Goal: Task Accomplishment & Management: Manage account settings

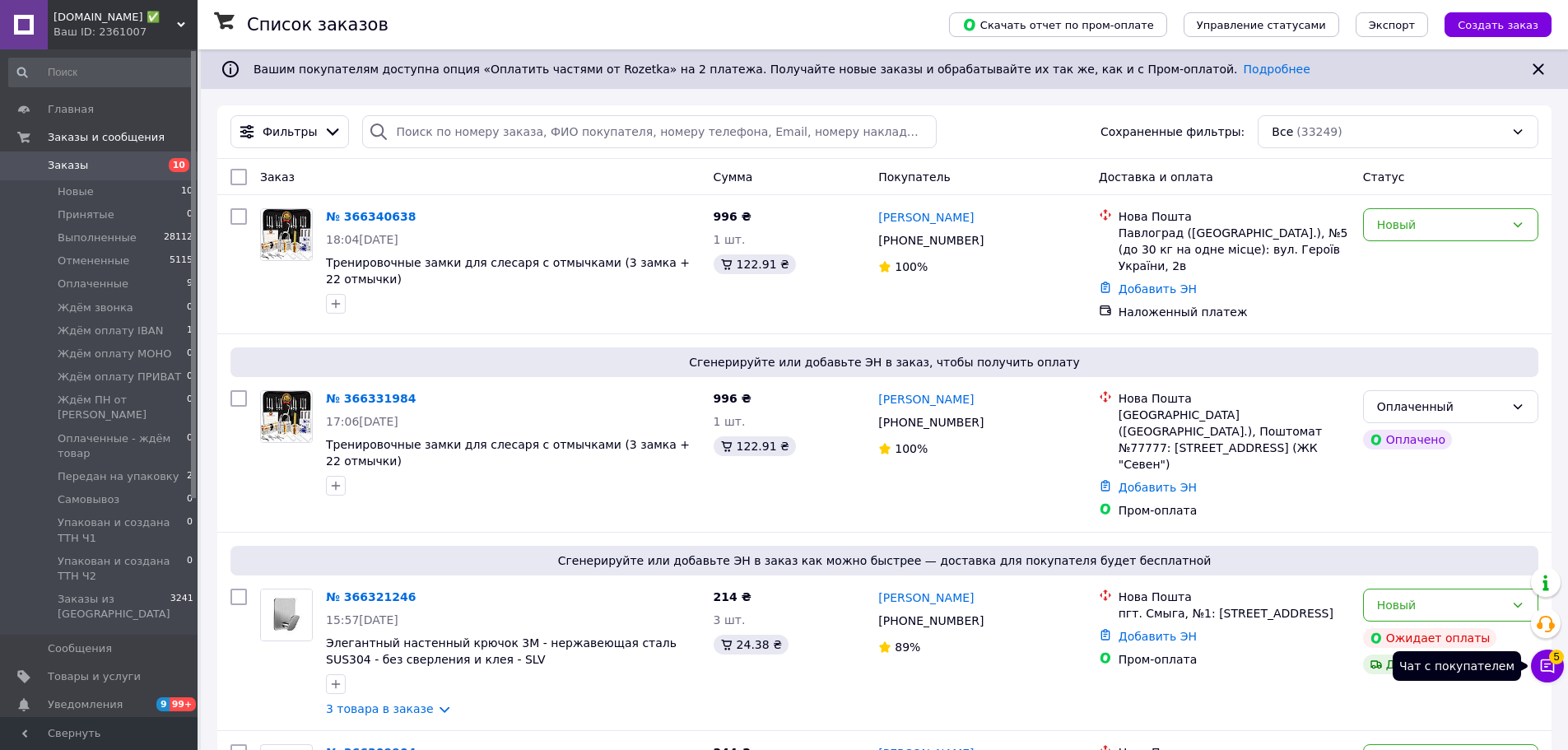
click at [1551, 664] on icon at bounding box center [1547, 665] width 14 height 14
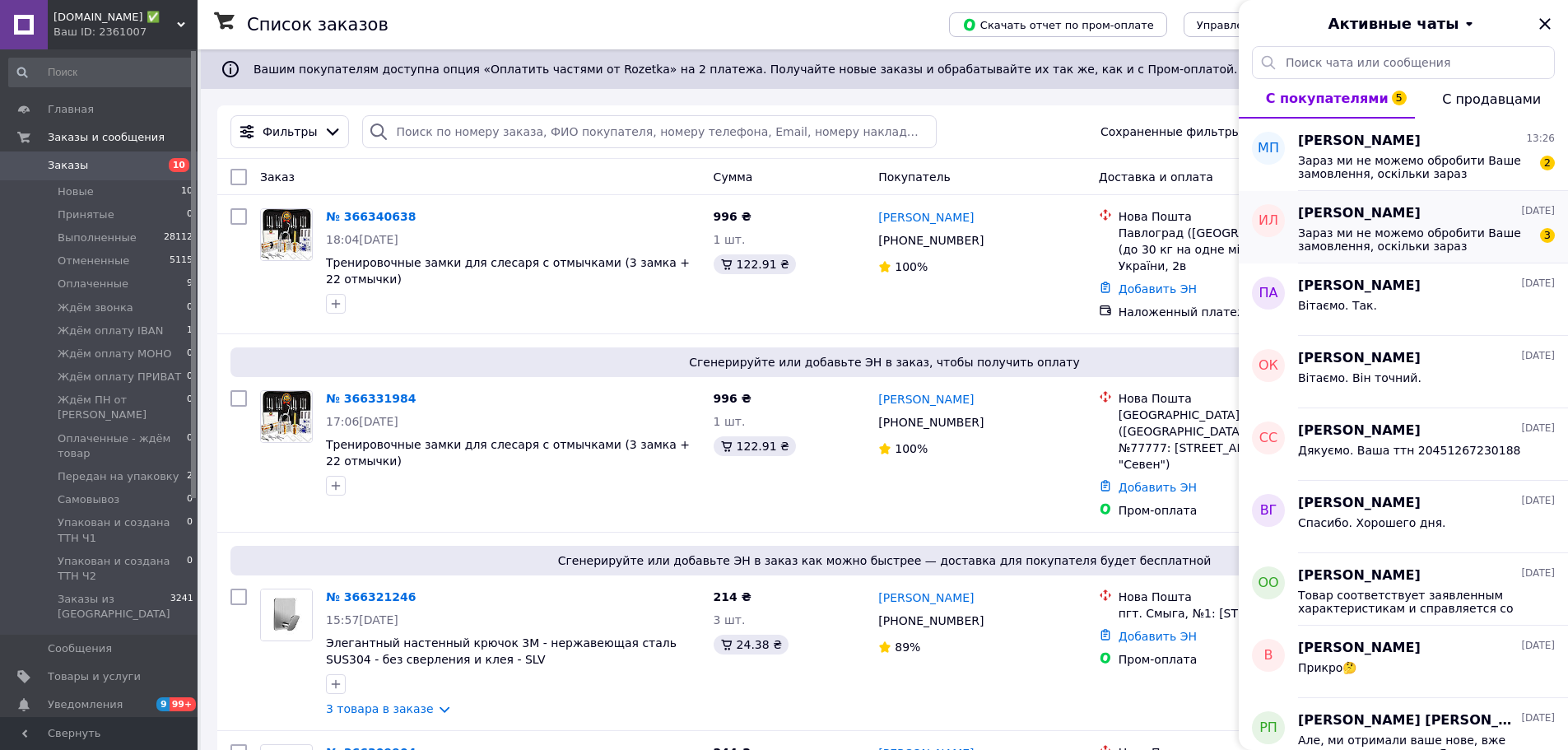
click at [1401, 233] on span "Зараз ми не можемо обробити Ваше замовлення, оскільки зараз неробочий час. Вашу…" at bounding box center [1414, 239] width 234 height 27
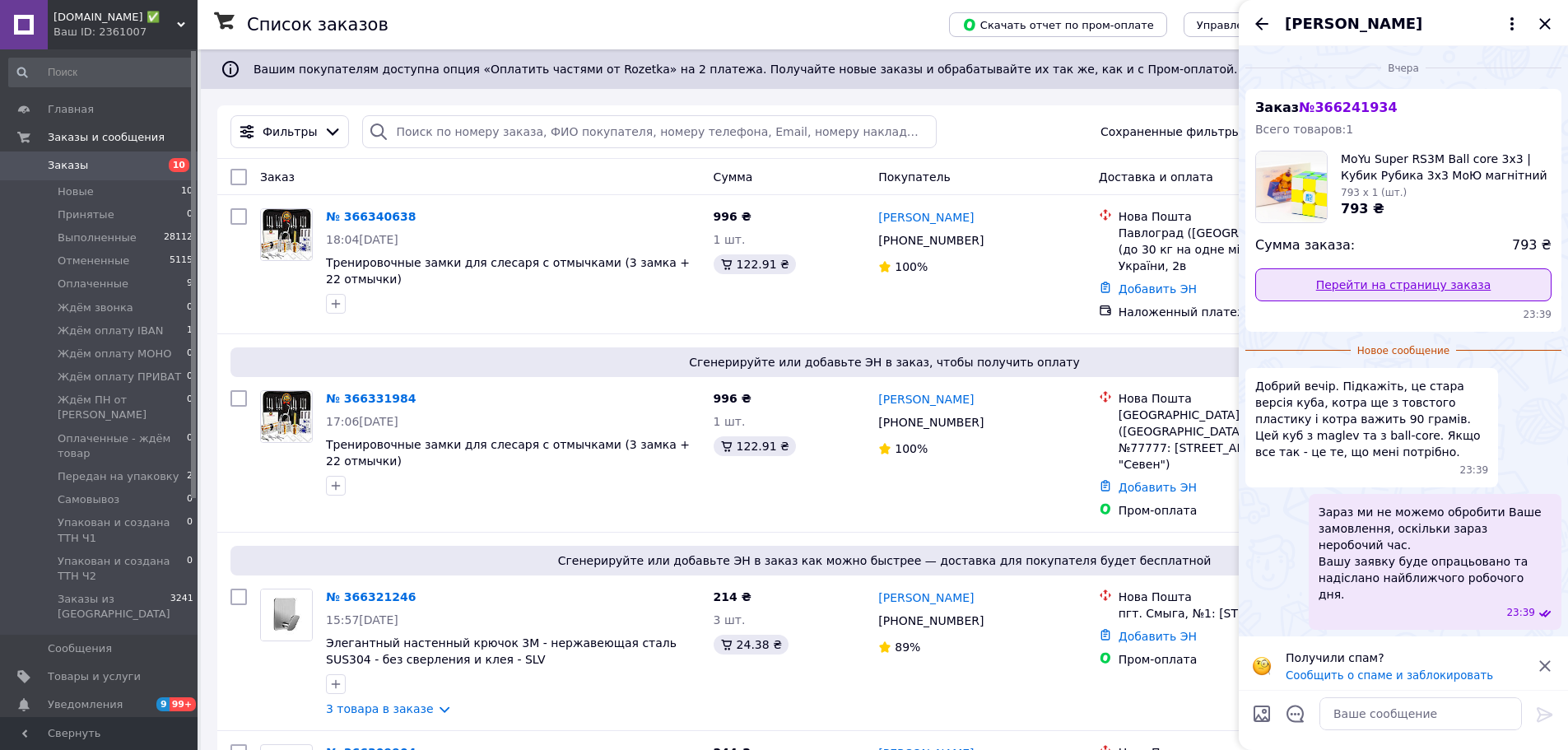
click at [1424, 285] on link "Перейти на страницу заказа" at bounding box center [1403, 285] width 296 height 33
click at [1387, 710] on textarea at bounding box center [1420, 713] width 202 height 33
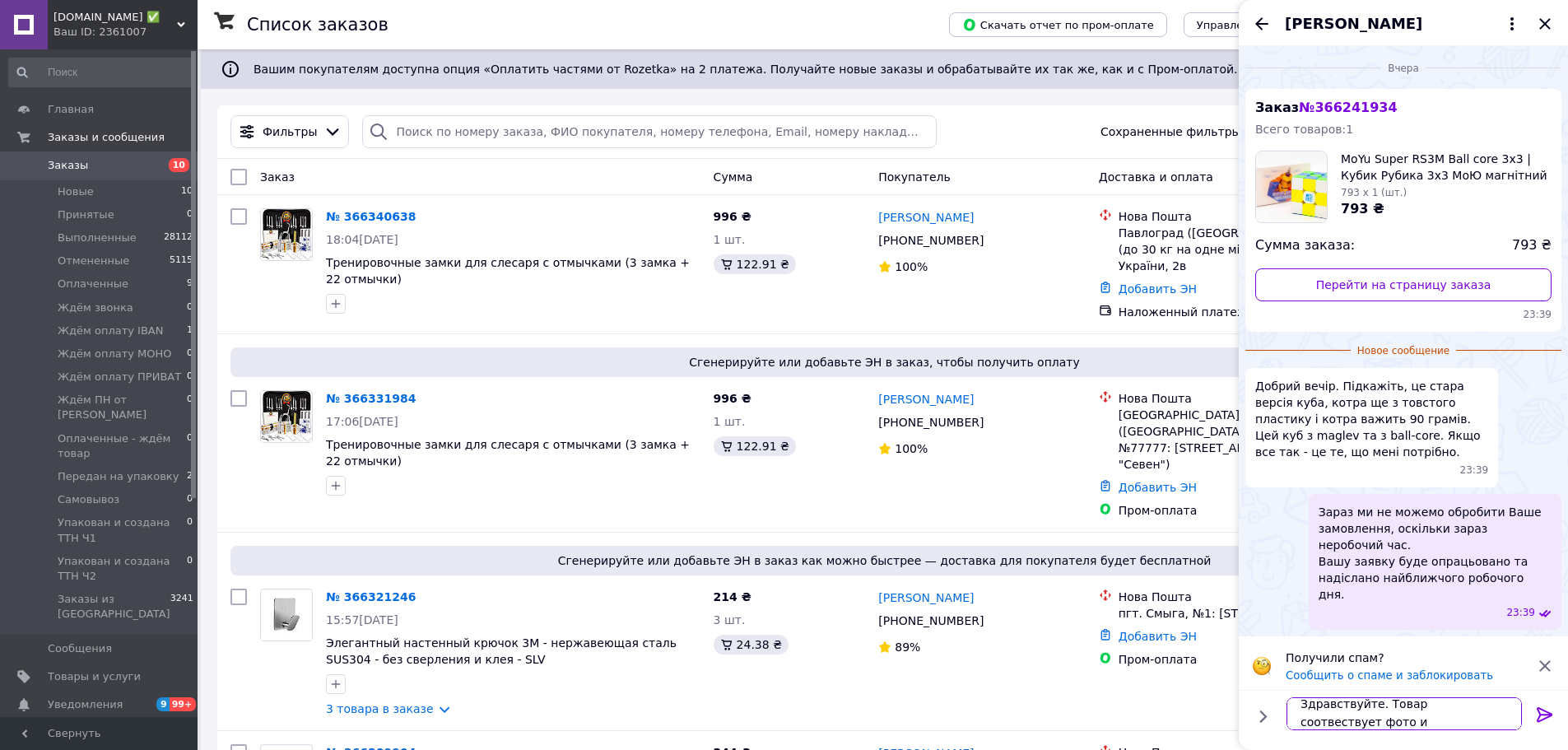
scroll to position [2, 0]
click at [1474, 698] on textarea "Здравствуйте. Товар соотвествует фото и описани.ю." at bounding box center [1404, 706] width 236 height 50
click at [1375, 713] on textarea "Здравствуйте. Товар соотвествует фото и описани.ю." at bounding box center [1404, 706] width 236 height 50
click at [1447, 697] on textarea "Здравствуйте. Товар соотвествует фото и описанию." at bounding box center [1404, 706] width 236 height 50
click at [1477, 722] on textarea "Здравствуйте. Товар соответствует фото и описанию." at bounding box center [1404, 706] width 236 height 50
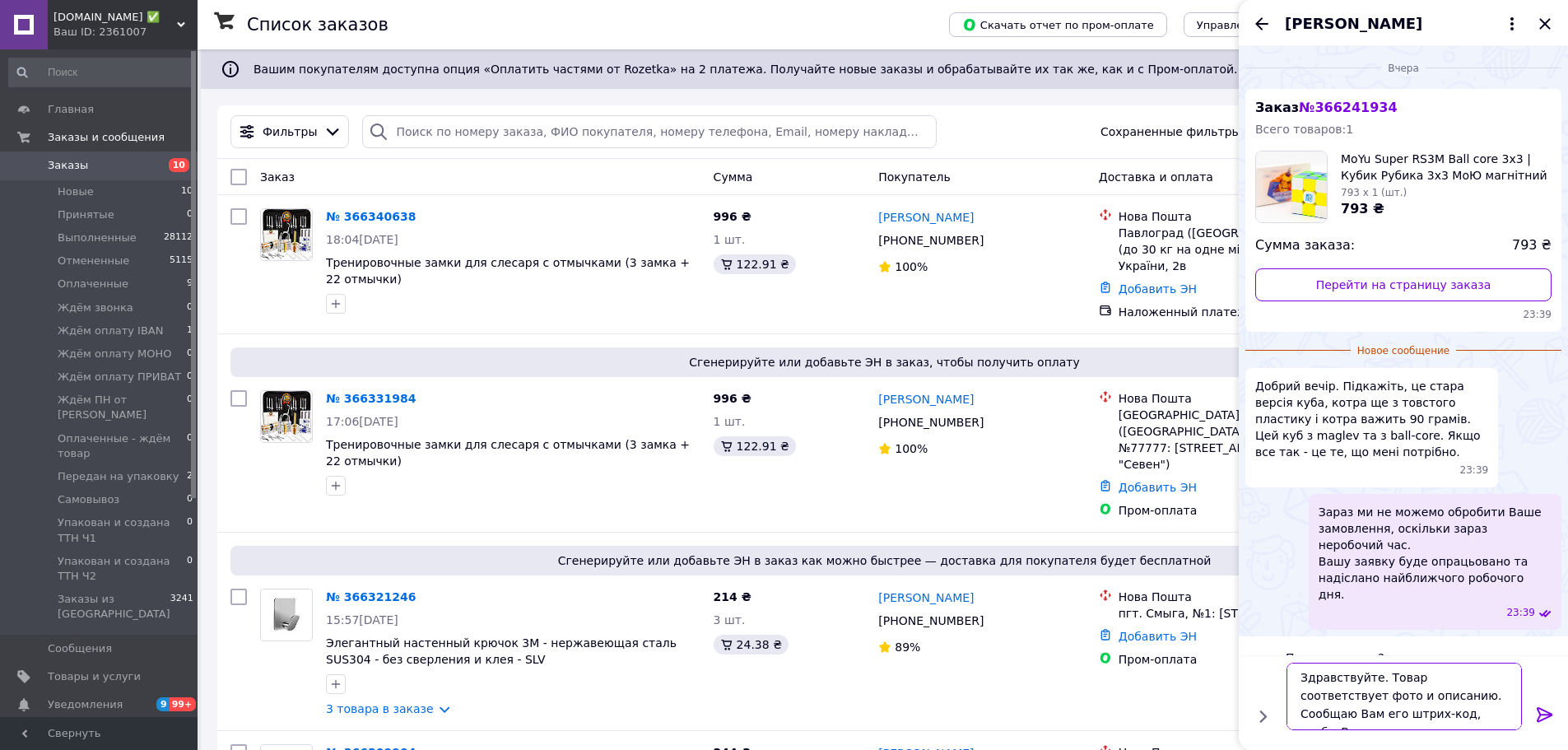
scroll to position [12, 0]
type textarea "Здравствуйте. Товар соответствует фото и описанию. Сообщаю Вам его штрих-код, ч…"
click at [1452, 697] on textarea "Здравствуйте. Товар соответствует фото и описанию. Сообщаю Вам его штрих-код, ч…" at bounding box center [1404, 687] width 236 height 86
paste textarea "6970647061303"
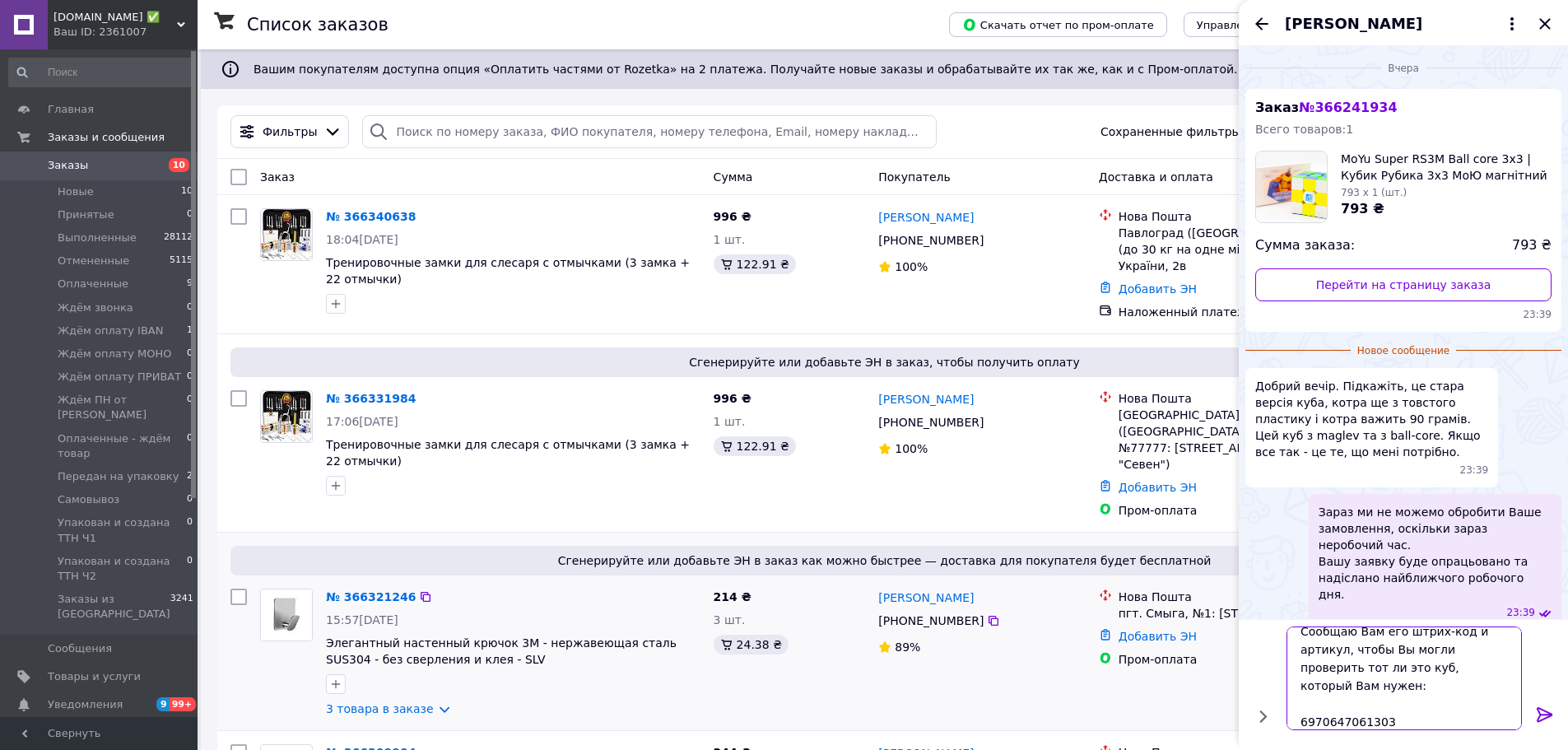
scroll to position [66, 0]
paste textarea "MF8830"
type textarea "Здравствуйте. Товар соответствует фото и описанию. Сообщаю Вам его штрих-код и …"
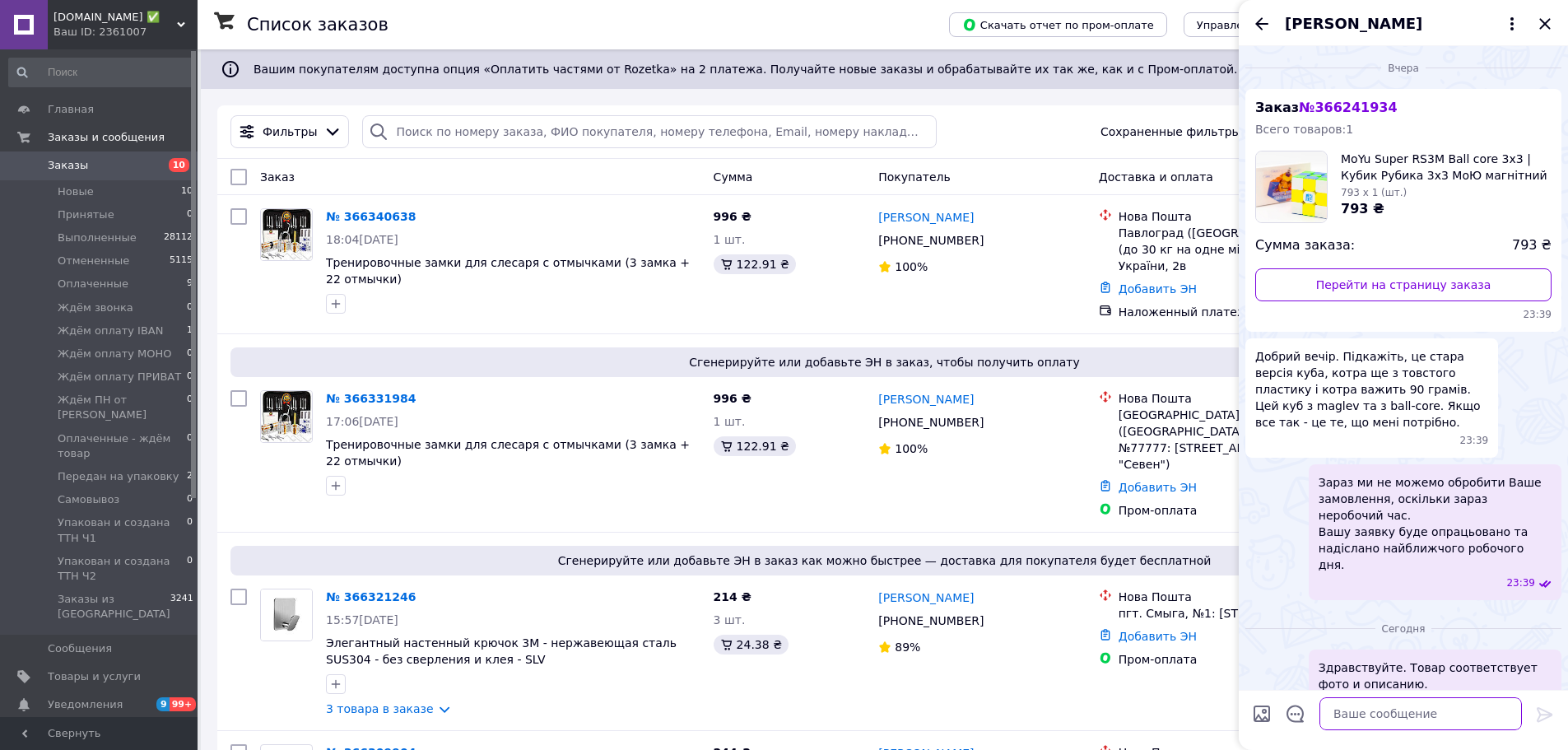
scroll to position [119, 0]
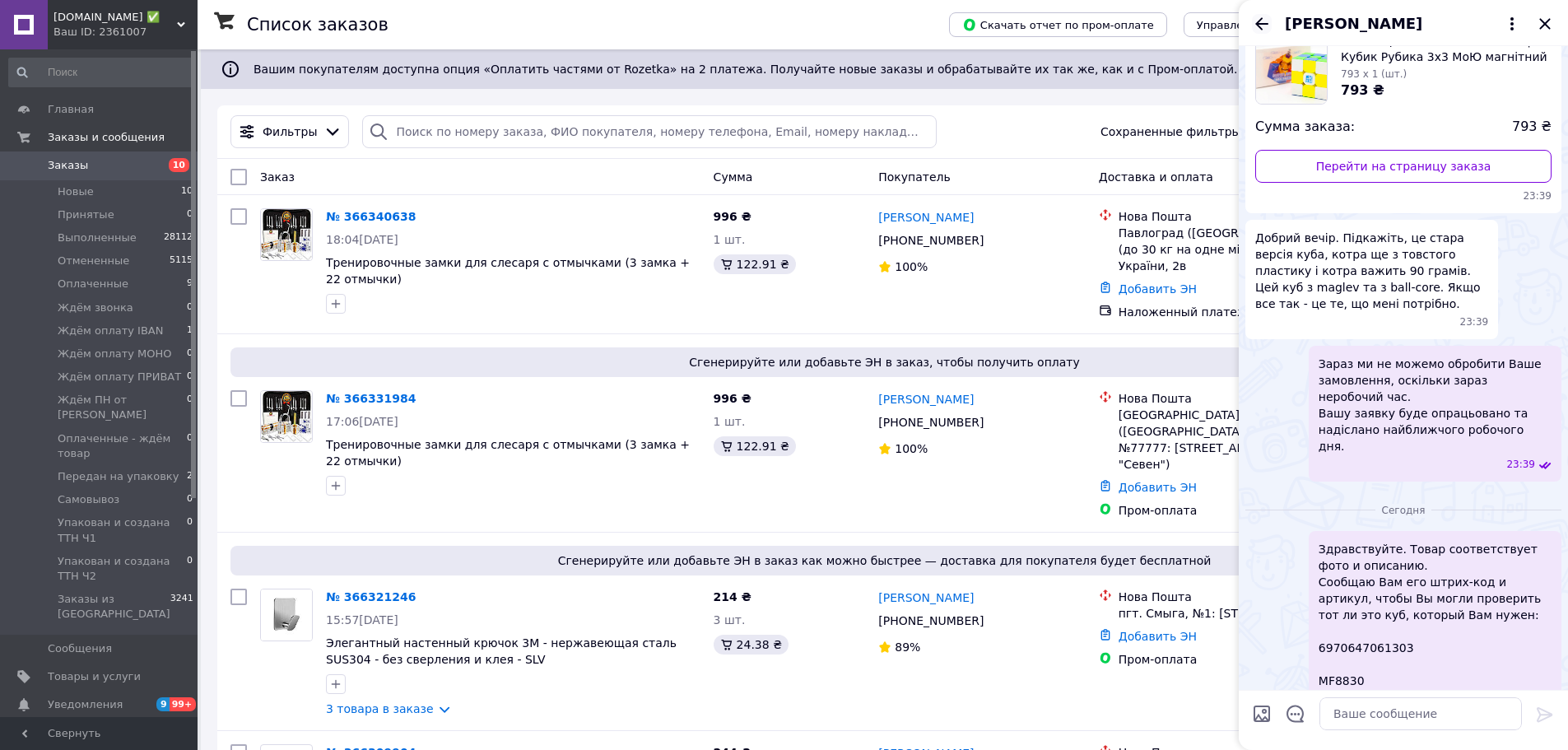
click at [1254, 25] on icon "Назад" at bounding box center [1261, 23] width 19 height 19
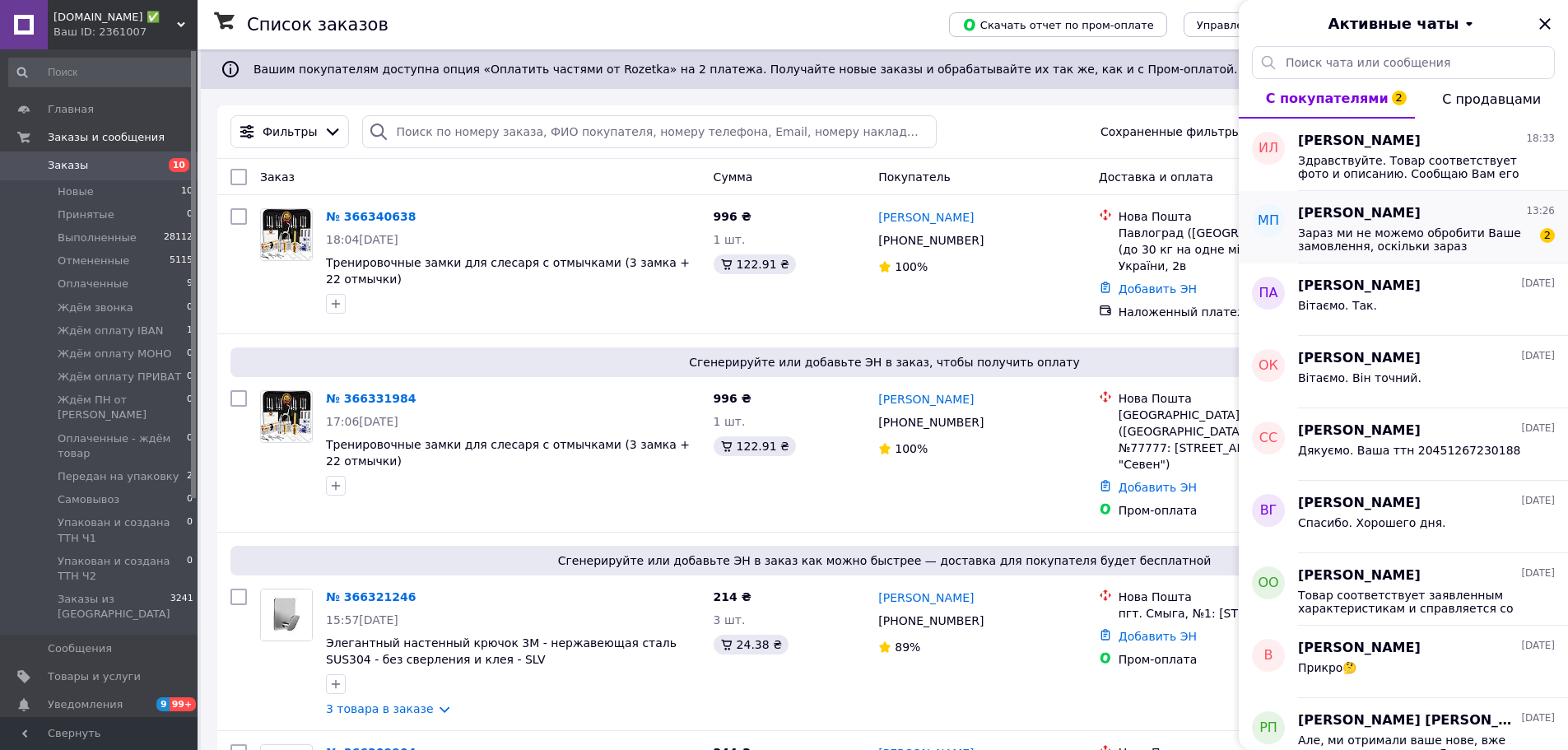
click at [1389, 230] on span "Зараз ми не можемо обробити Ваше замовлення, оскільки зараз неробочий час. Вашу…" at bounding box center [1414, 239] width 234 height 27
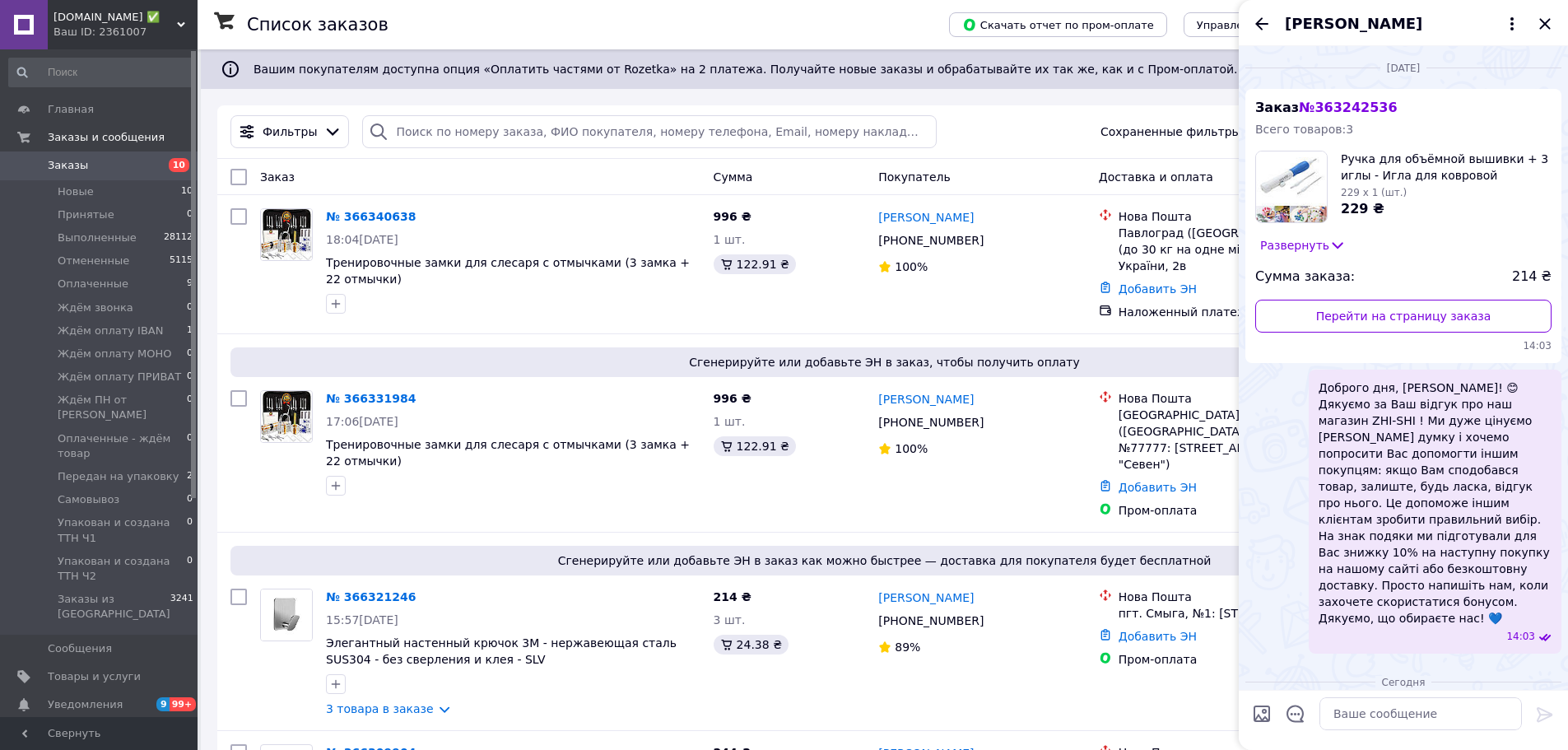
scroll to position [225, 0]
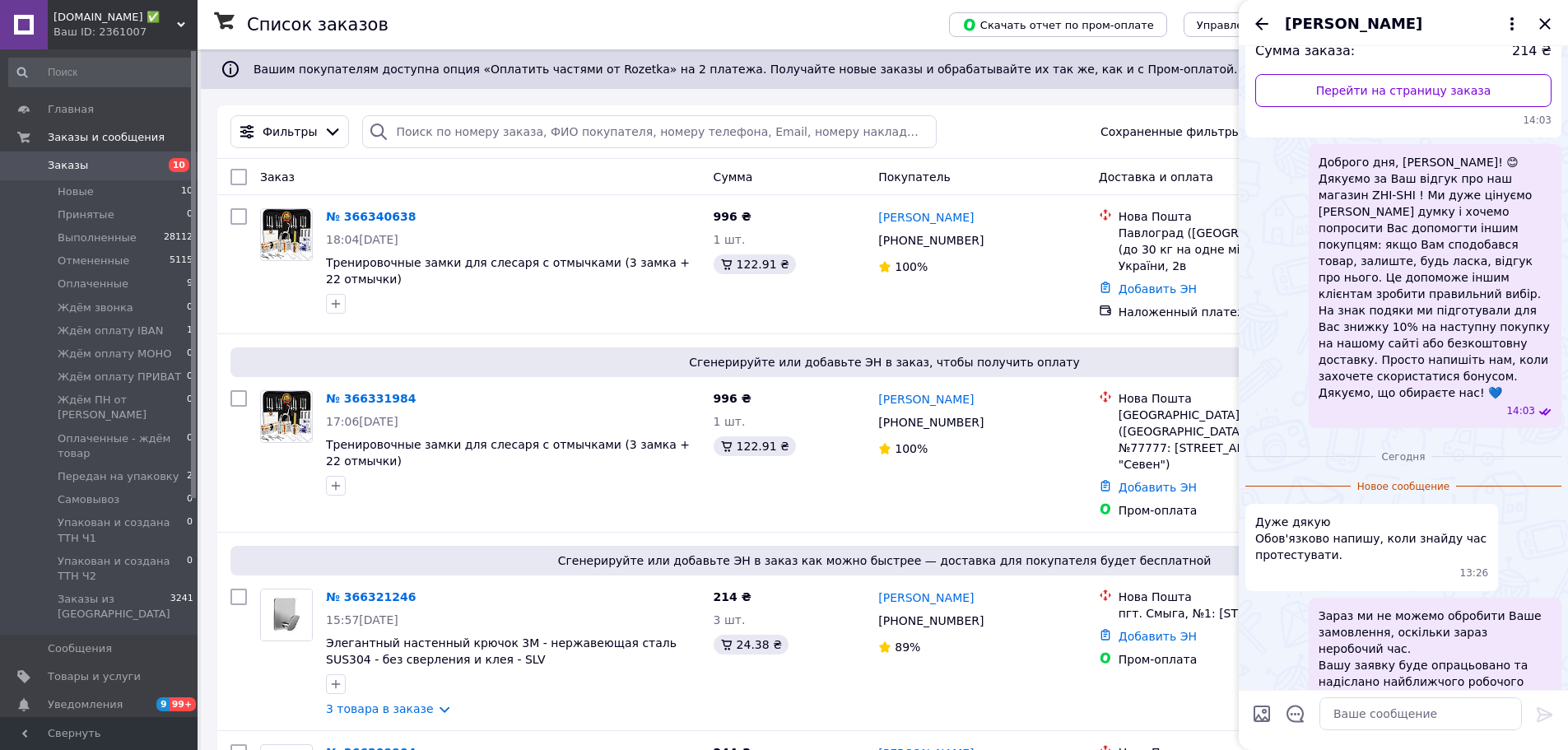
click at [1260, 24] on icon "Назад" at bounding box center [1262, 23] width 13 height 12
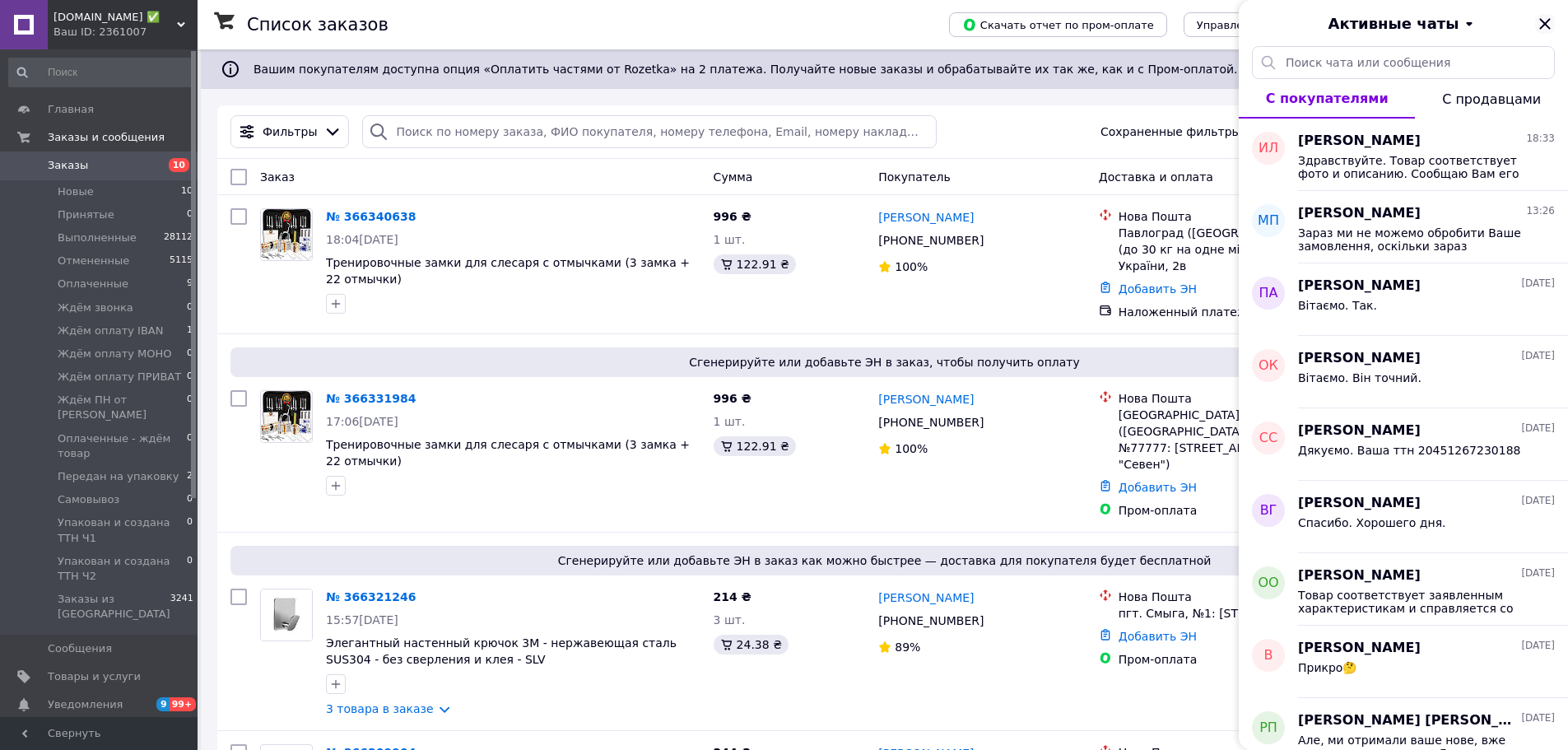
click at [1544, 22] on icon "Закрыть" at bounding box center [1544, 23] width 19 height 19
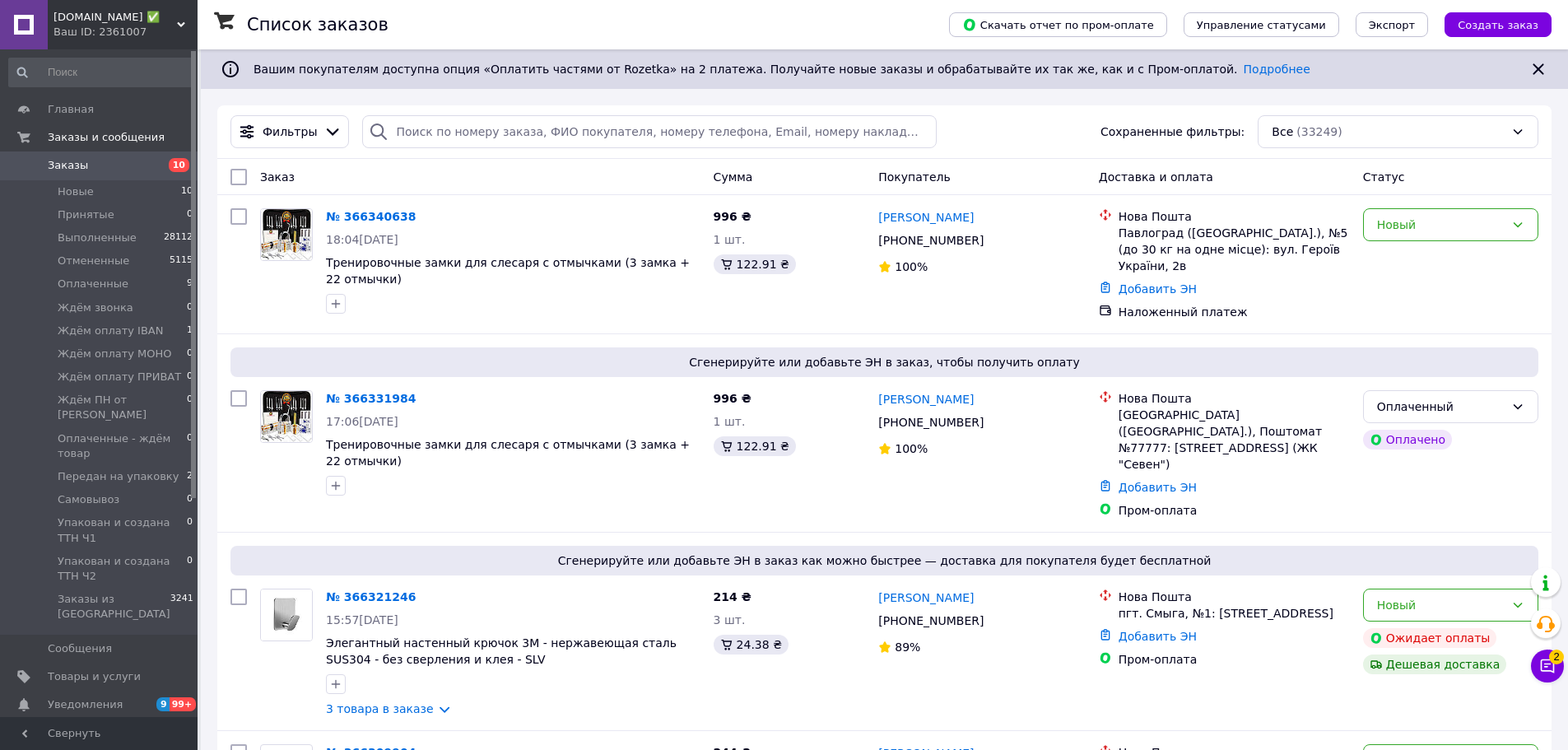
click at [1544, 657] on button "Чат с покупателем 2" at bounding box center [1547, 666] width 33 height 33
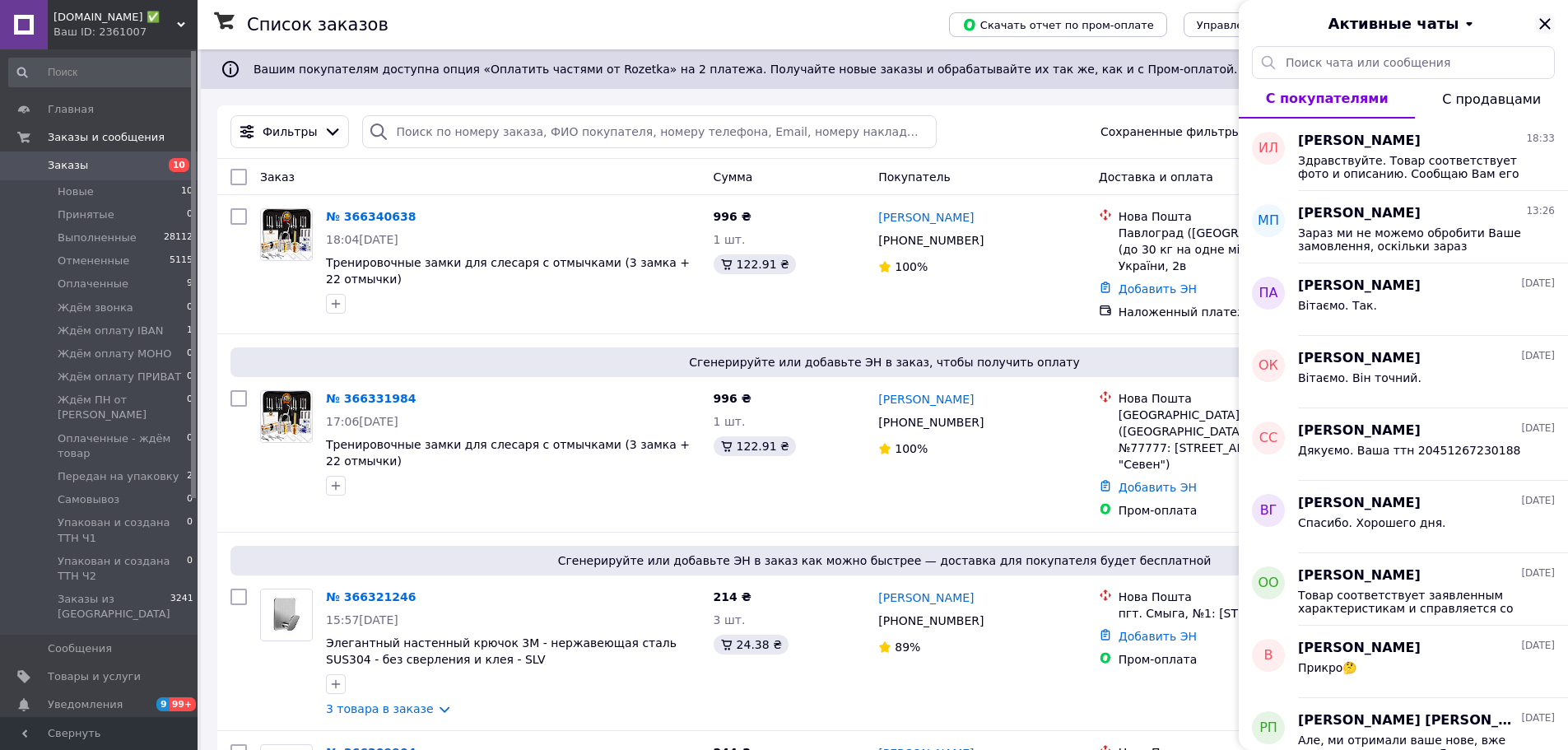
click at [1546, 21] on icon "Закрыть" at bounding box center [1544, 24] width 11 height 11
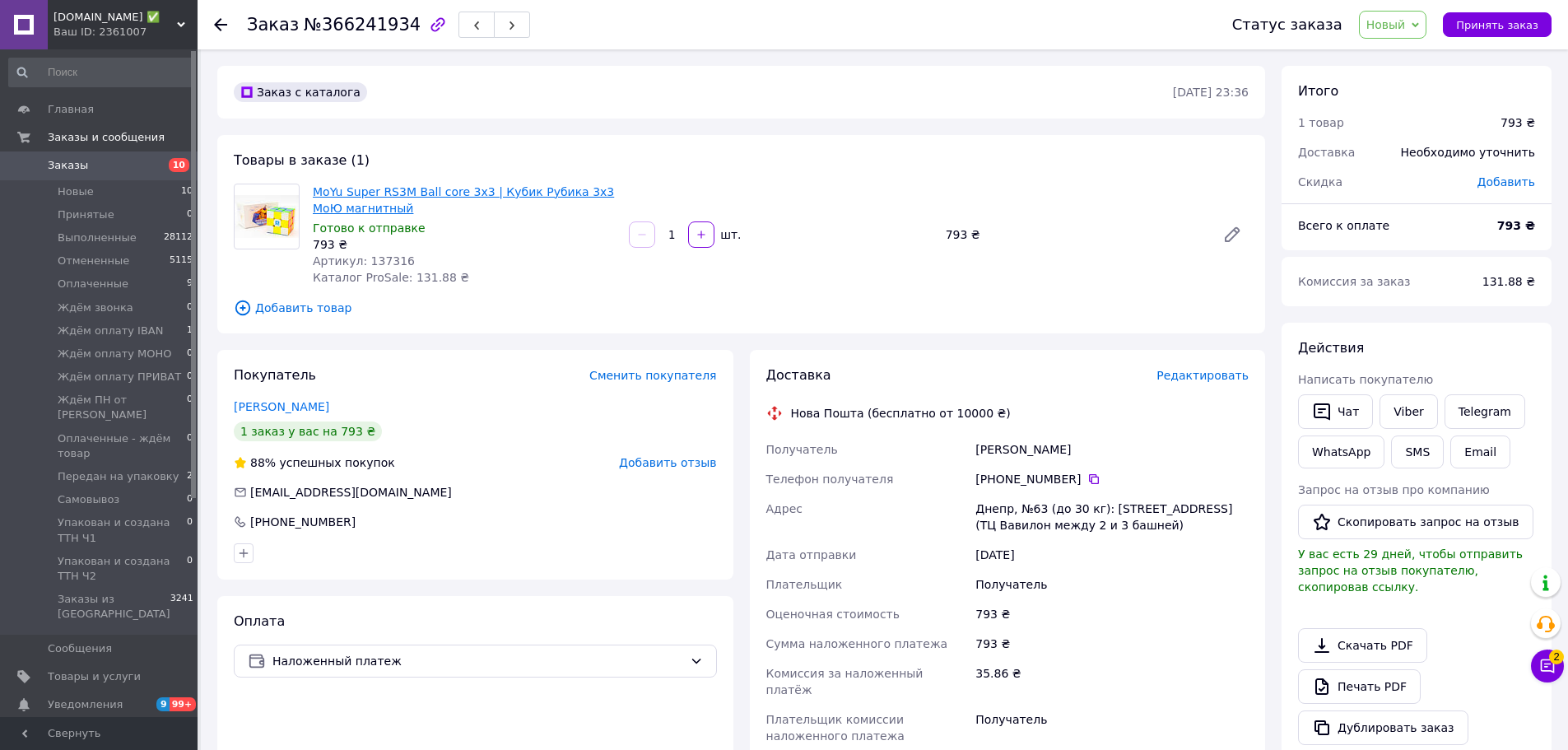
click at [486, 190] on link "MoYu Super RS3M Ball core 3x3 | Кубик Рубика 3х3 МоЮ магнитный" at bounding box center [463, 200] width 301 height 29
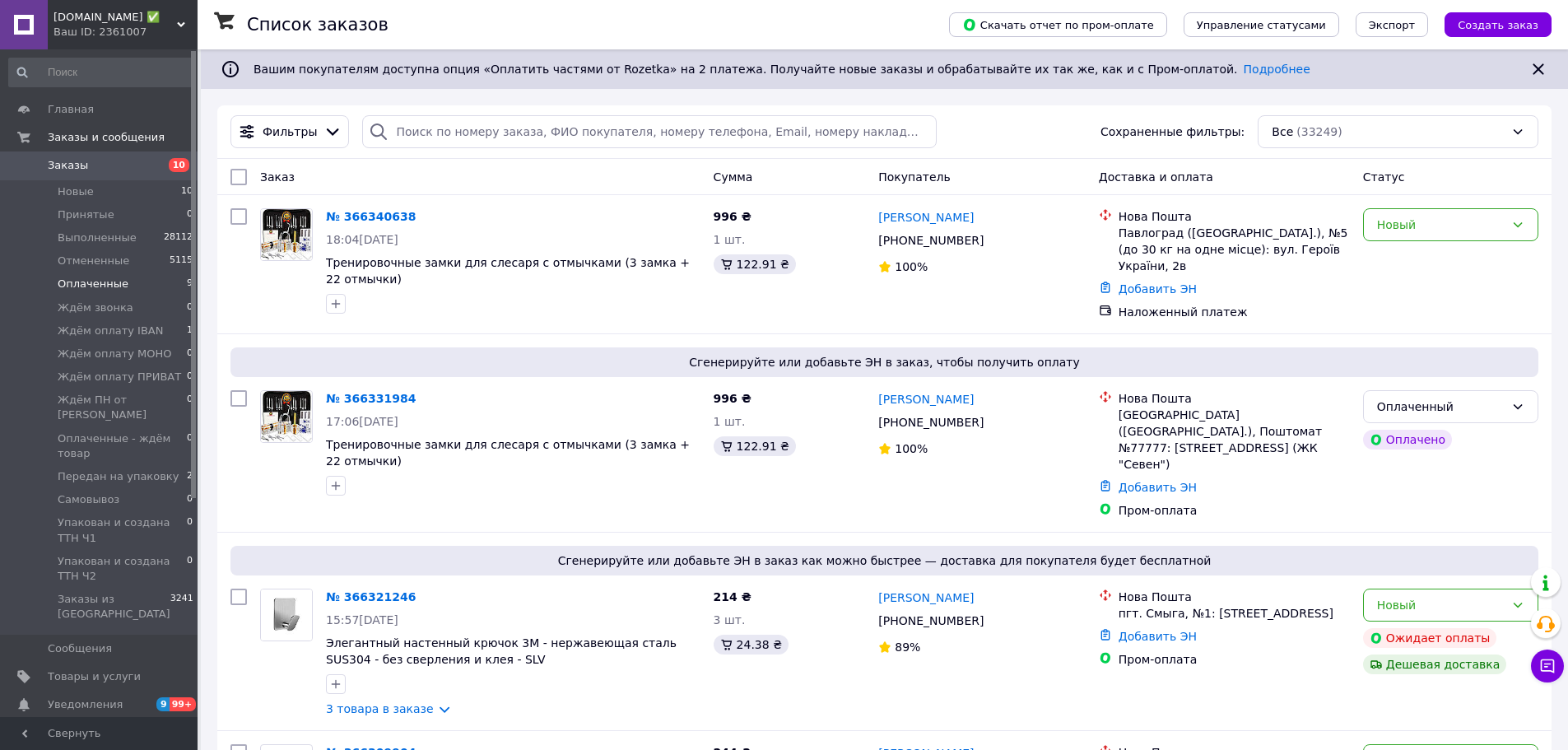
click at [77, 280] on span "Оплаченные" at bounding box center [93, 283] width 71 height 15
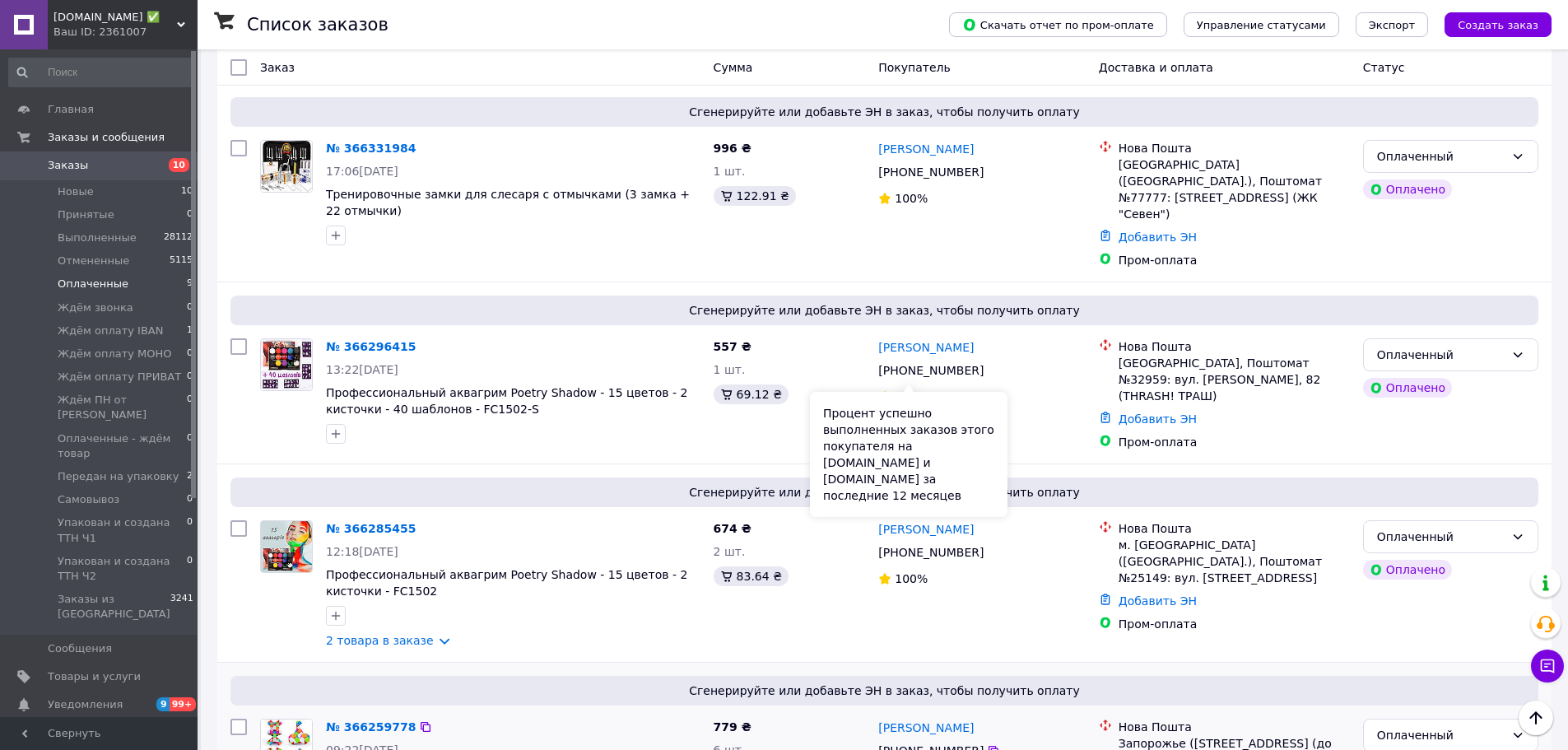
scroll to position [411, 0]
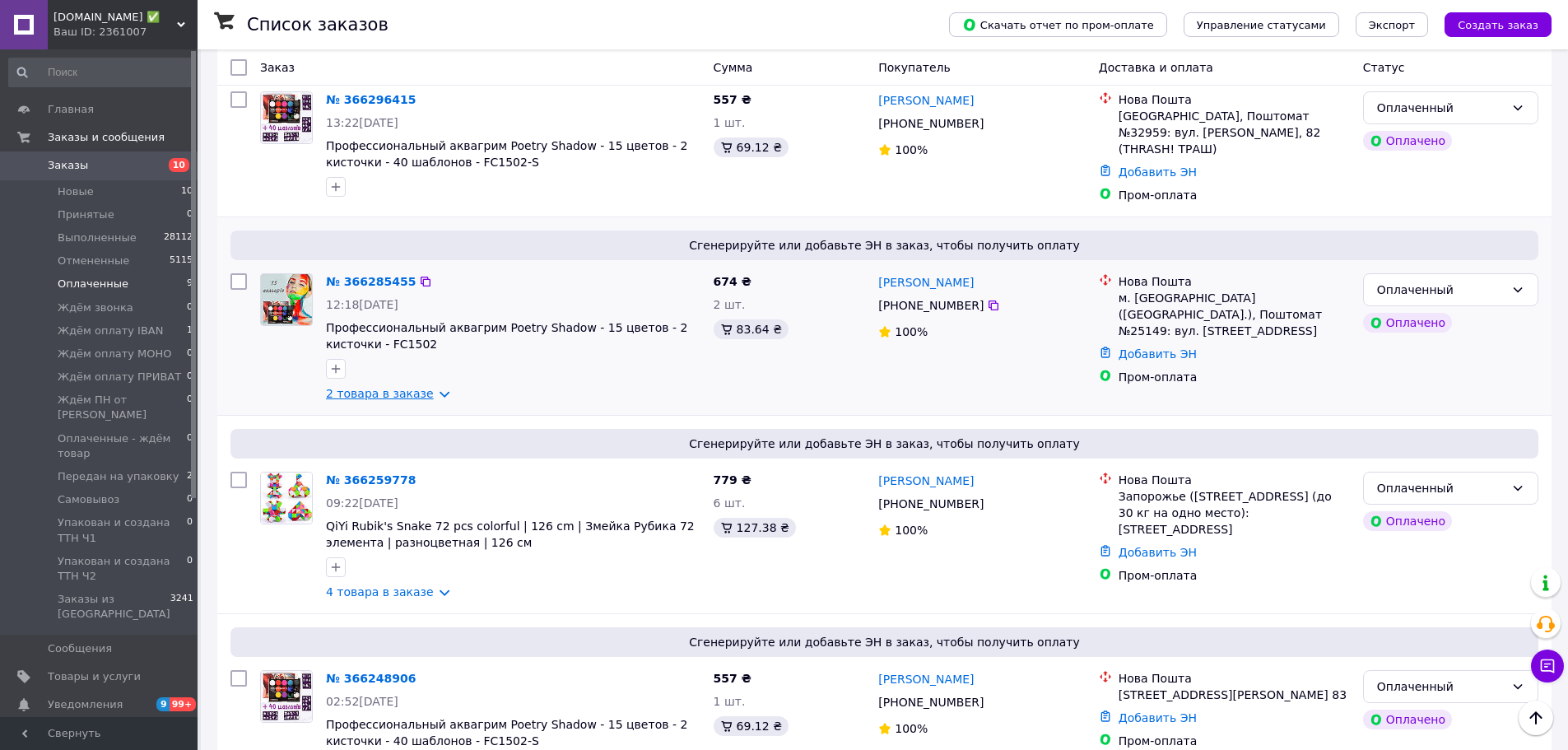
click at [430, 387] on link "2 товара в заказе" at bounding box center [379, 393] width 108 height 13
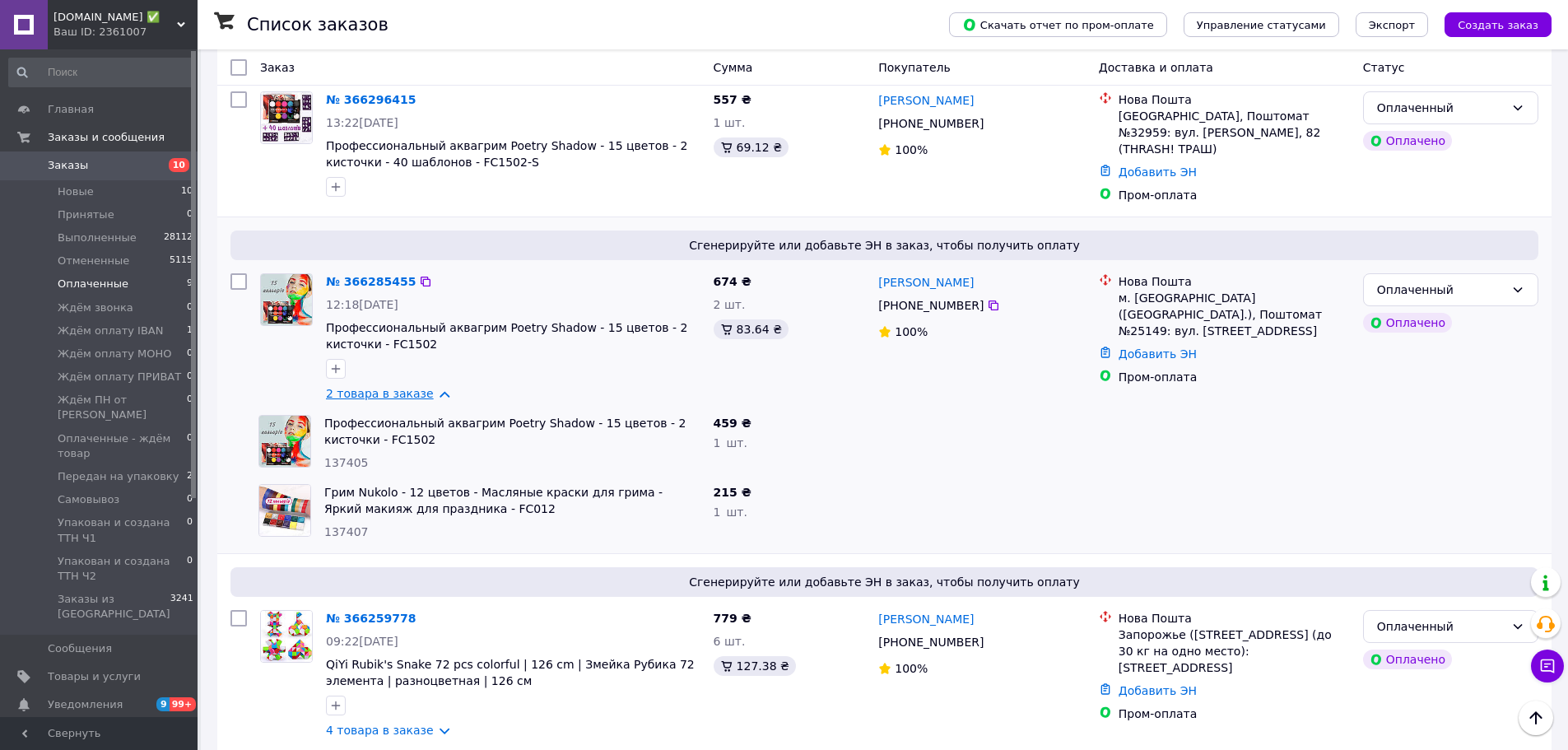
click at [429, 387] on link "2 товара в заказе" at bounding box center [379, 393] width 108 height 13
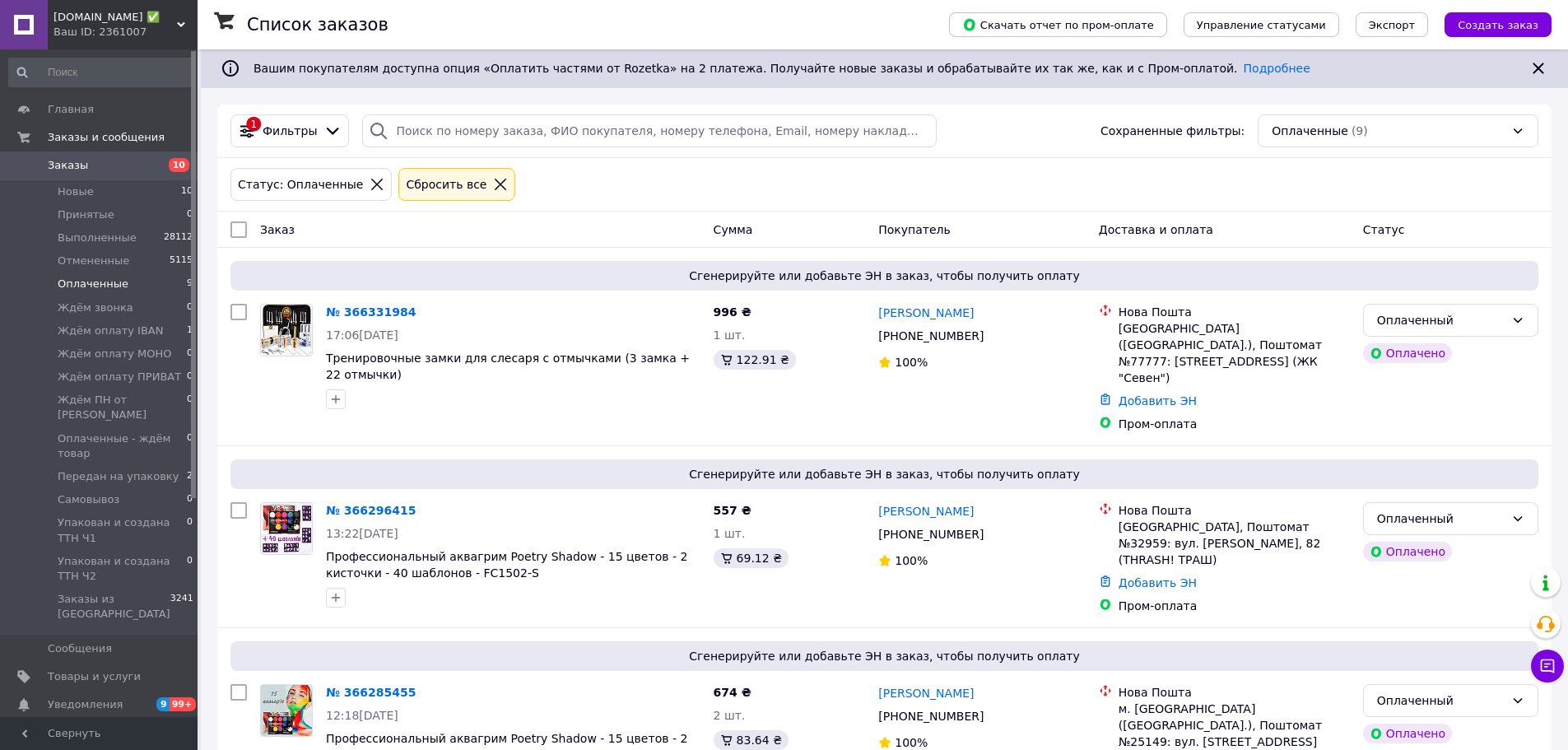
scroll to position [0, 0]
click at [167, 19] on span "[DOMAIN_NAME] ✅" at bounding box center [115, 17] width 123 height 15
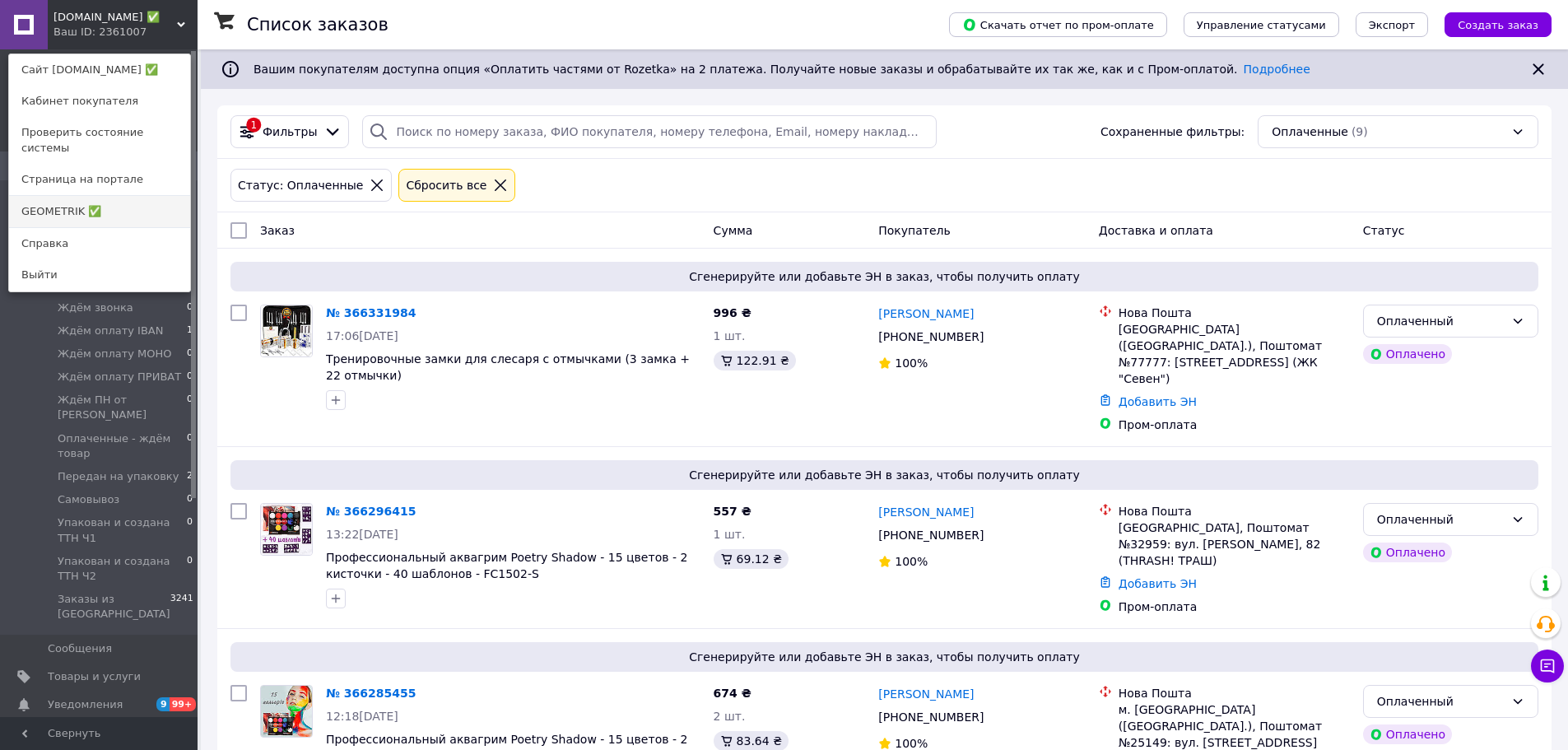
click at [52, 196] on link "GEOMETRIK ✅" at bounding box center [99, 212] width 181 height 31
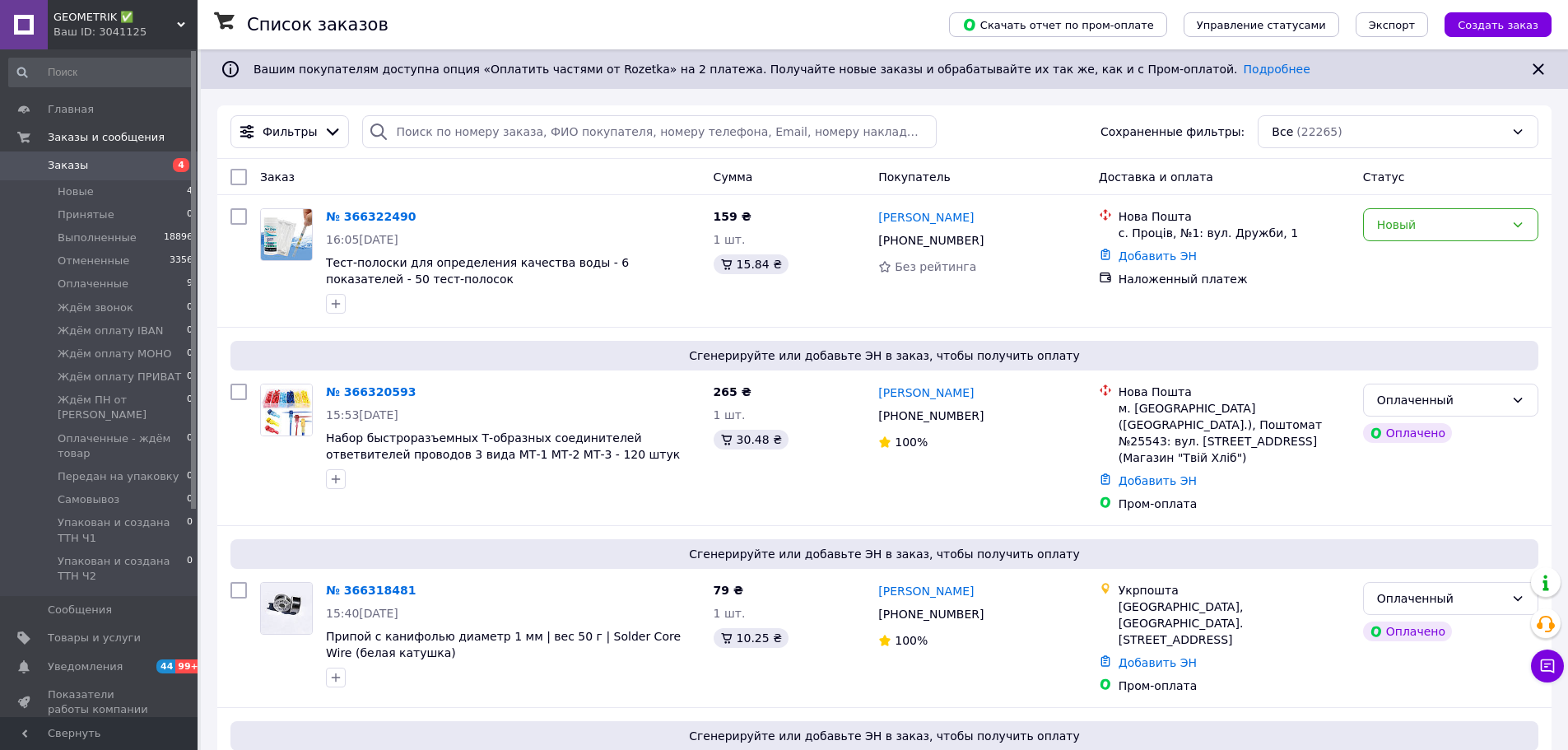
scroll to position [165, 0]
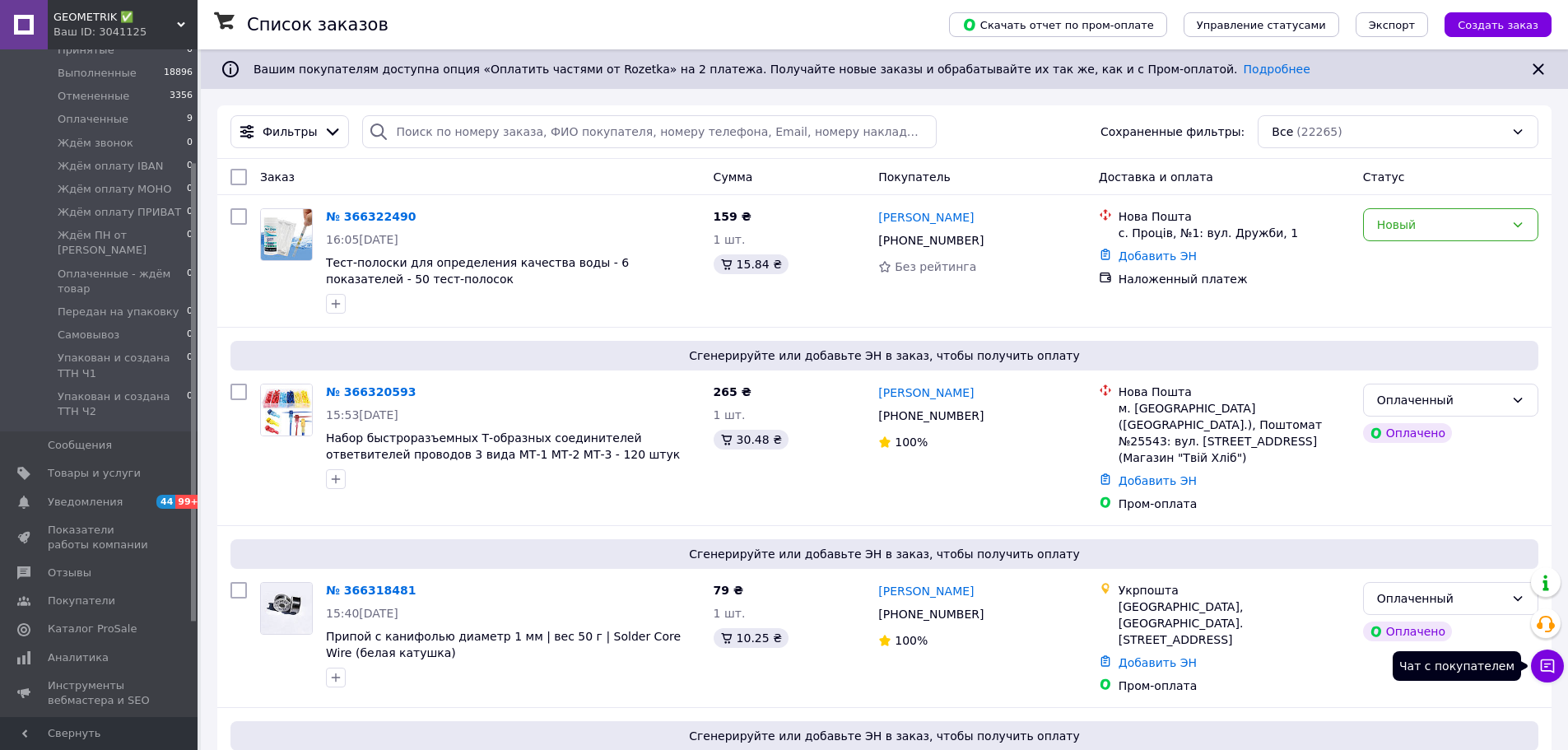
click at [1551, 665] on icon at bounding box center [1547, 665] width 17 height 17
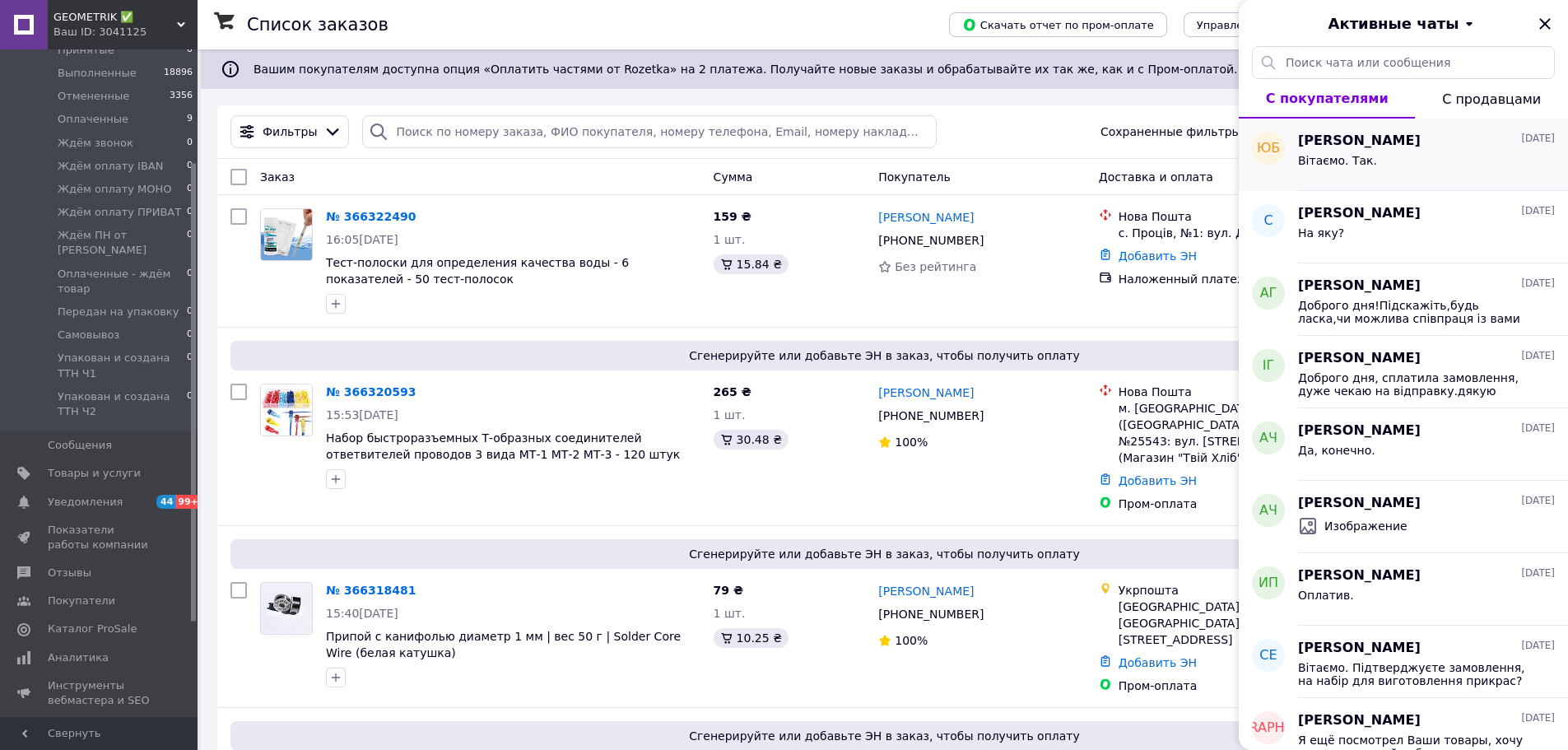
click at [1396, 155] on div "Вітаємо. Так." at bounding box center [1425, 164] width 257 height 27
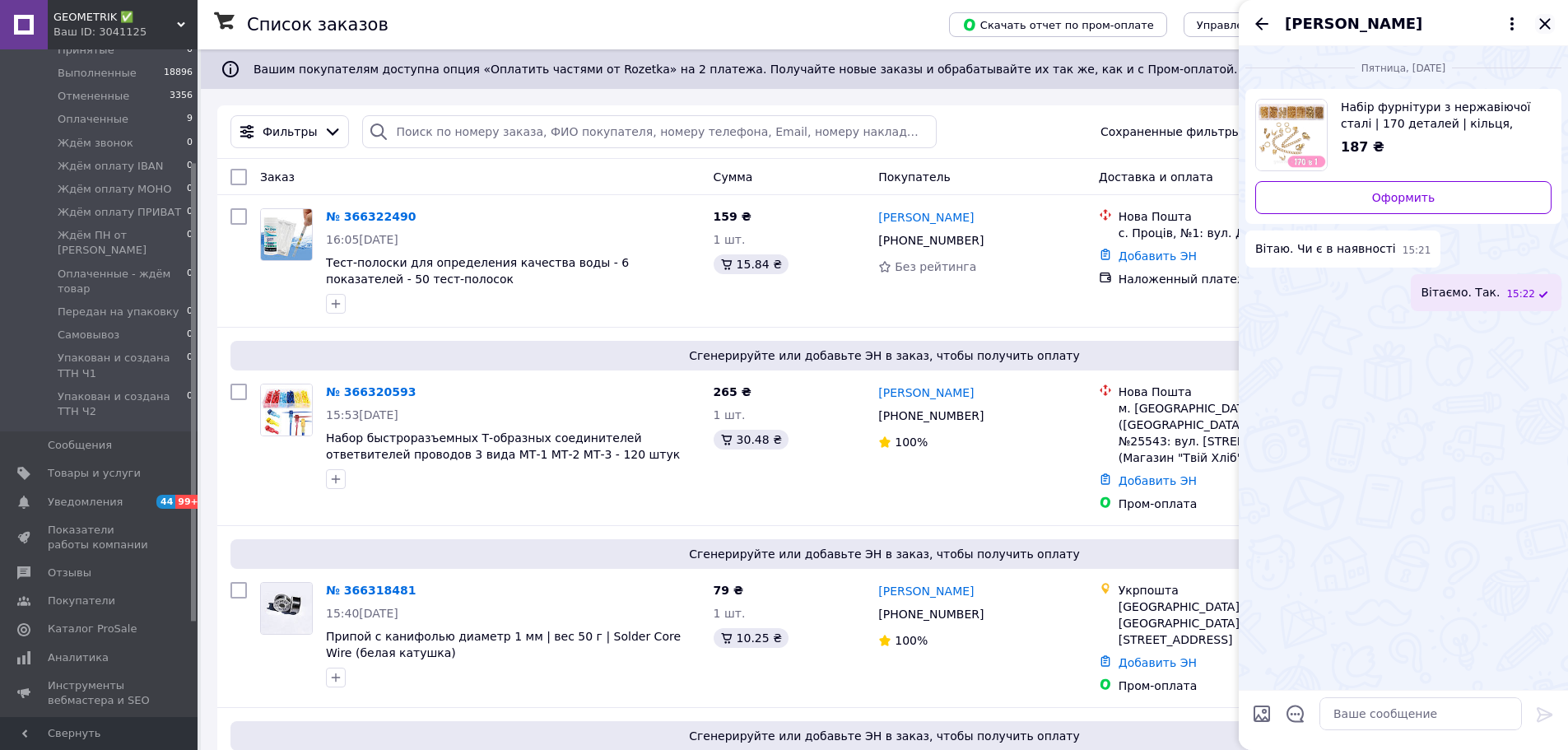
click at [1545, 21] on icon "Закрыть" at bounding box center [1544, 23] width 19 height 19
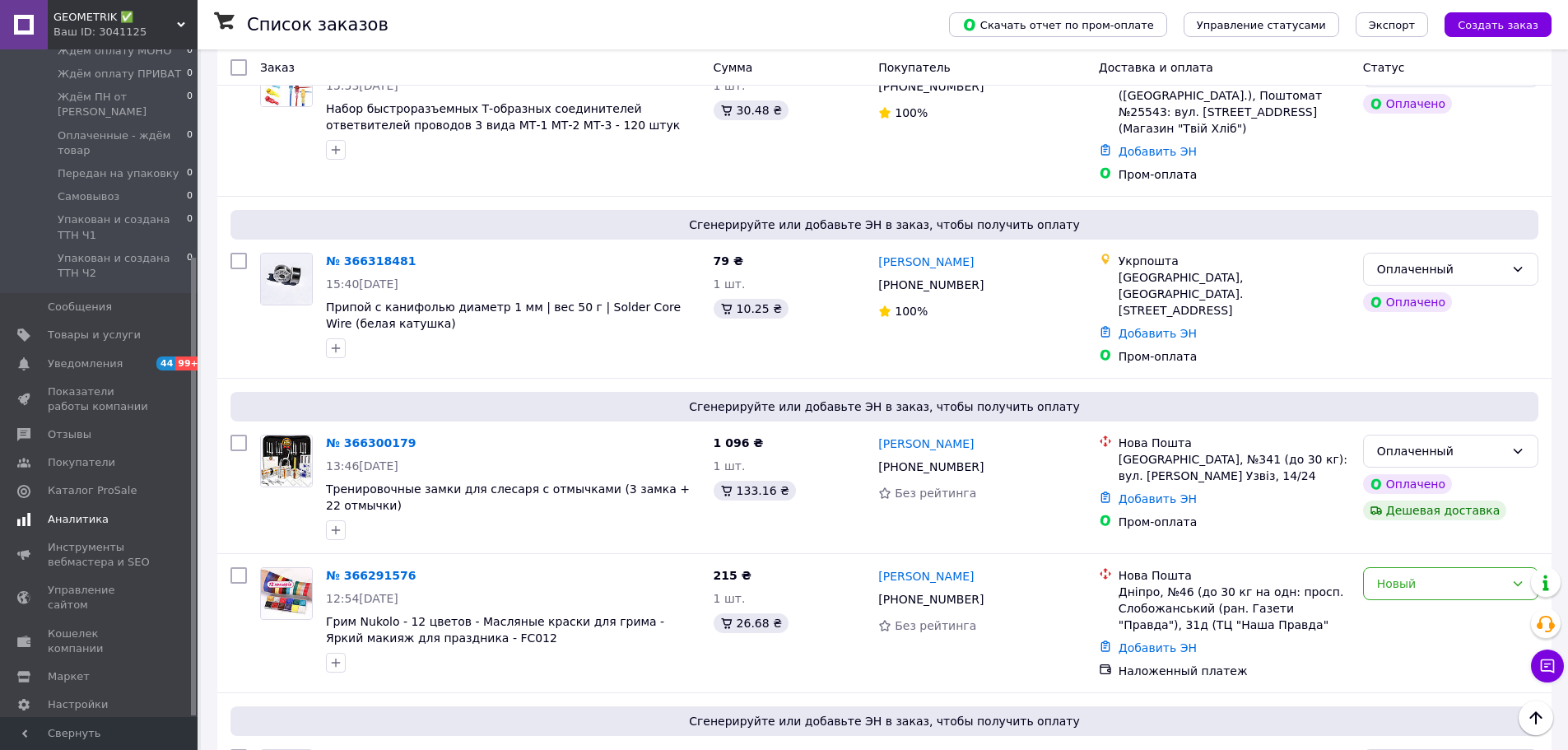
scroll to position [411, 0]
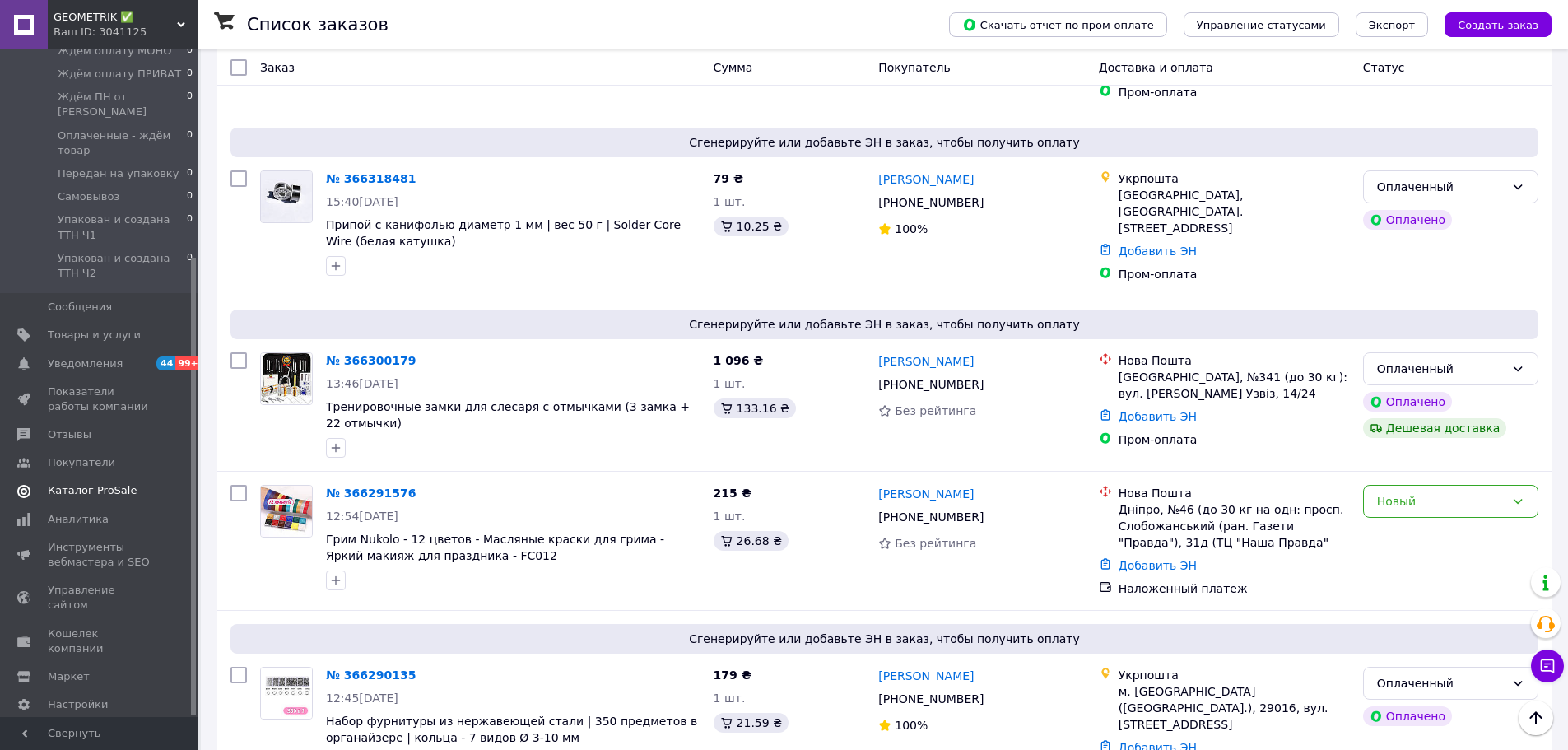
click at [91, 483] on span "Каталог ProSale" at bounding box center [92, 490] width 89 height 15
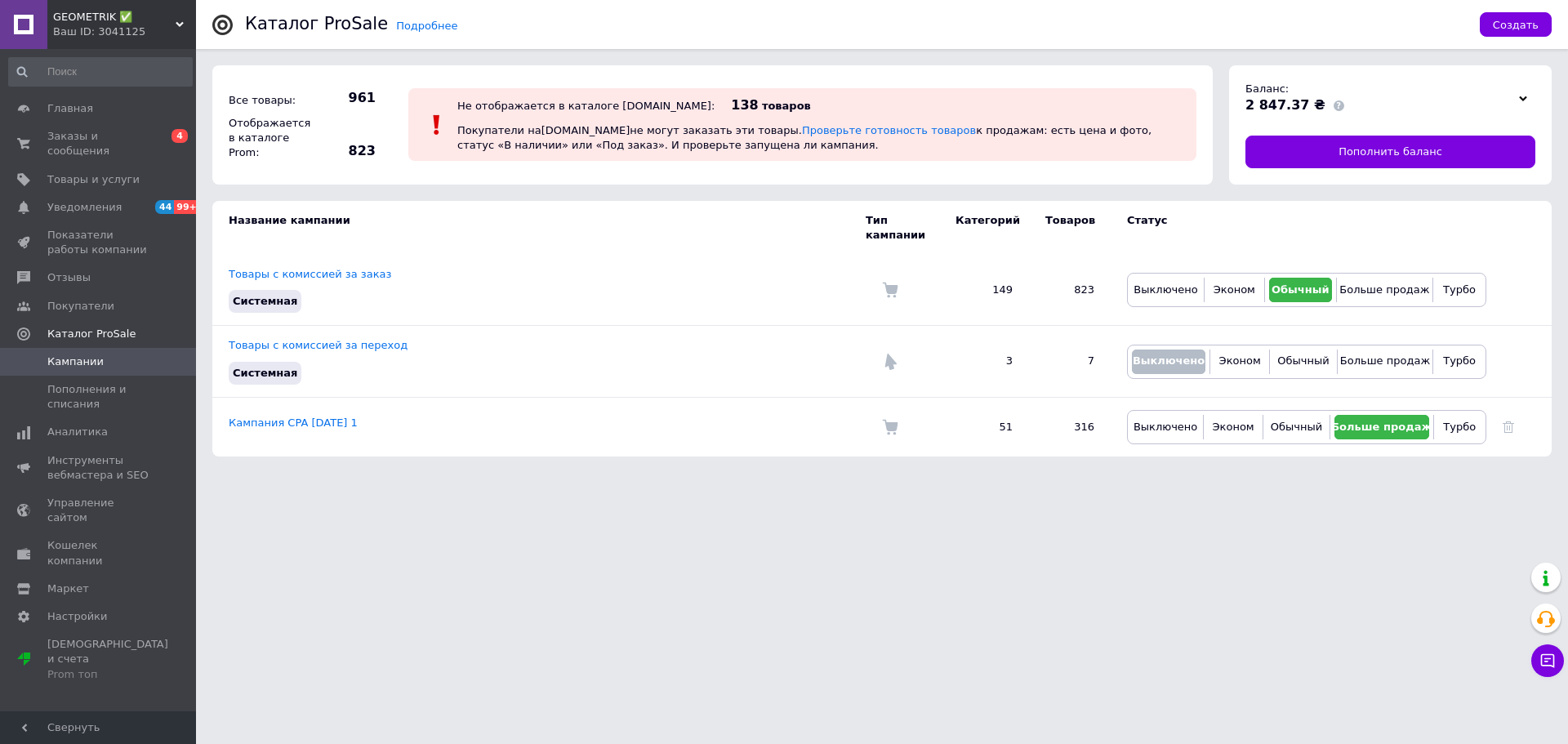
drag, startPoint x: 182, startPoint y: 13, endPoint x: 169, endPoint y: 27, distance: 19.1
click at [180, 13] on div "GEOMETRIK ✅ Ваш ID: 3041125" at bounding box center [121, 25] width 149 height 49
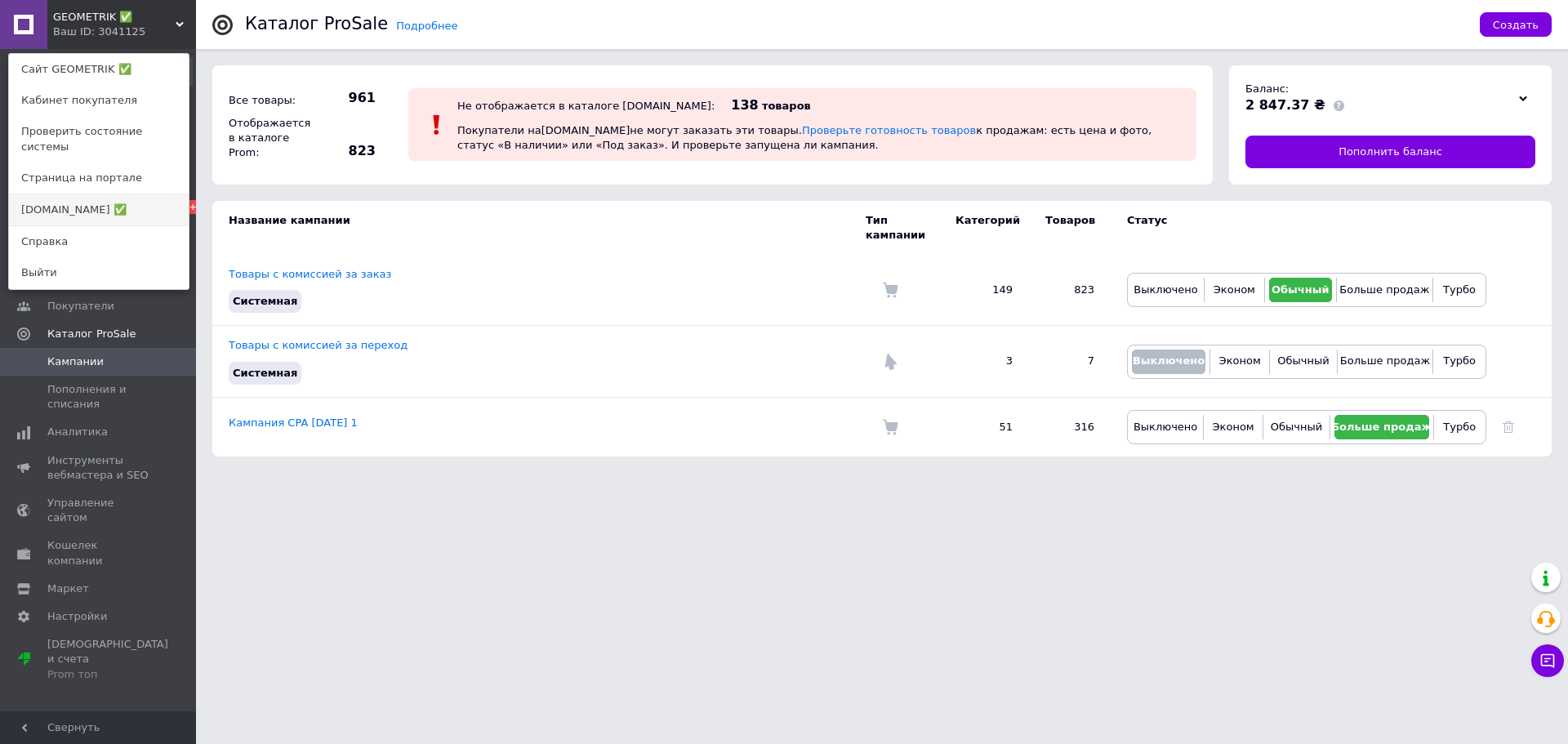
click at [76, 194] on link "[DOMAIN_NAME] ✅" at bounding box center [99, 210] width 180 height 31
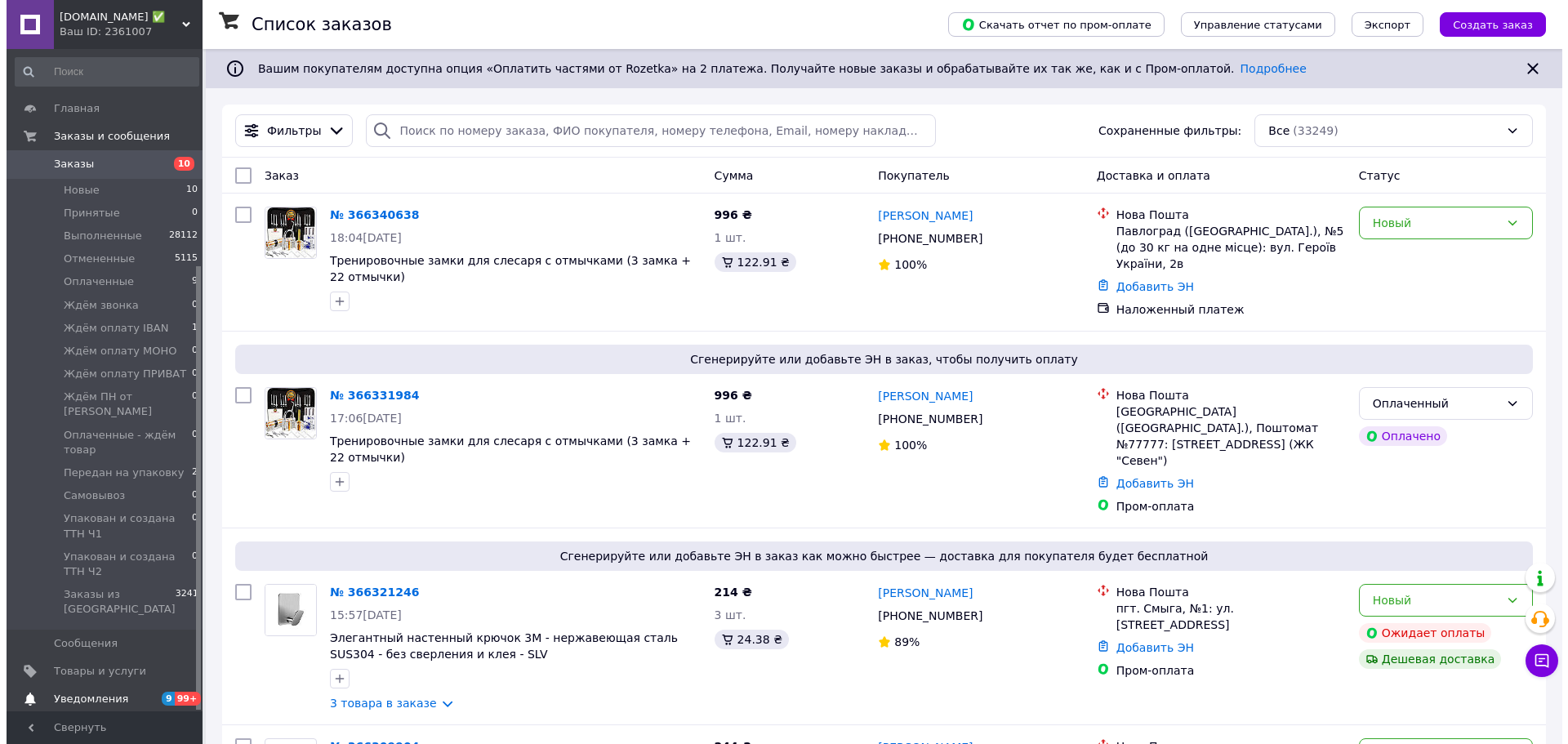
scroll to position [323, 0]
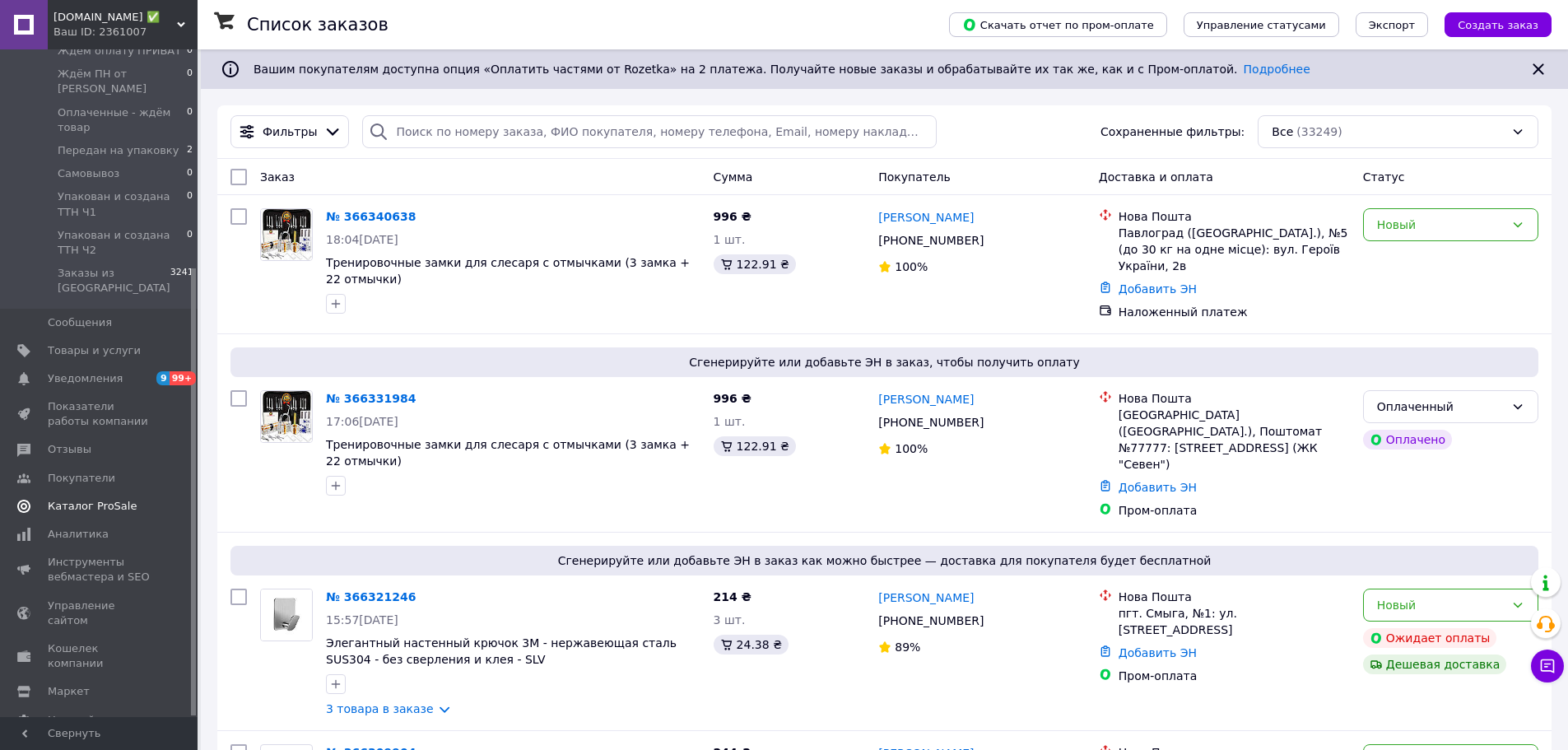
click at [107, 499] on span "Каталог ProSale" at bounding box center [92, 506] width 89 height 15
